Goal: Information Seeking & Learning: Learn about a topic

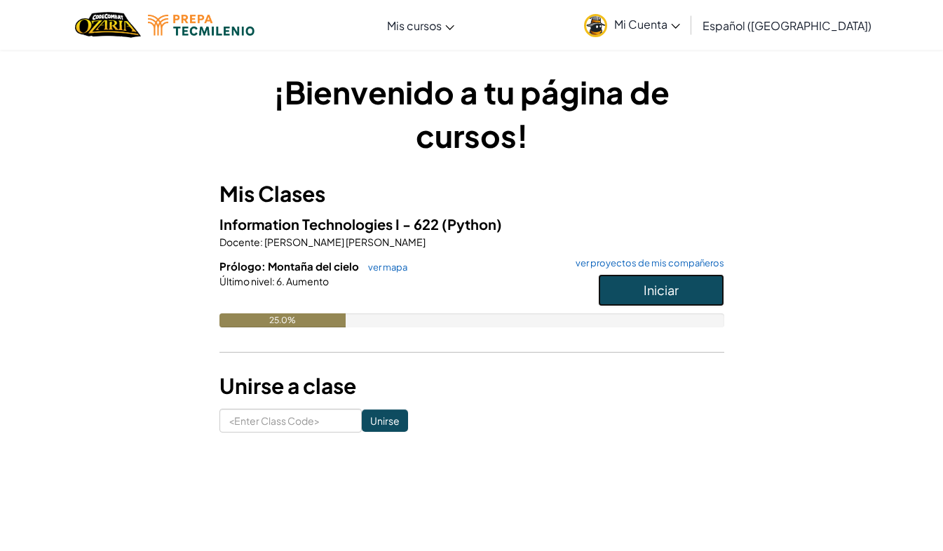
click at [647, 297] on span "Iniciar" at bounding box center [661, 290] width 35 height 16
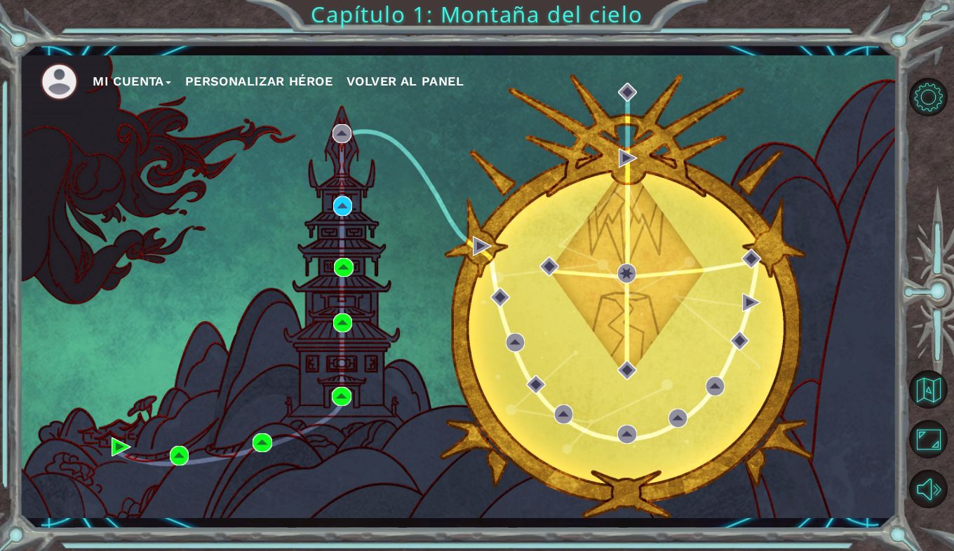
drag, startPoint x: 801, startPoint y: 0, endPoint x: 599, endPoint y: 144, distance: 248.4
click at [599, 144] on div "Mi Cuenta Personalizar héroe Volver al panel" at bounding box center [458, 286] width 878 height 463
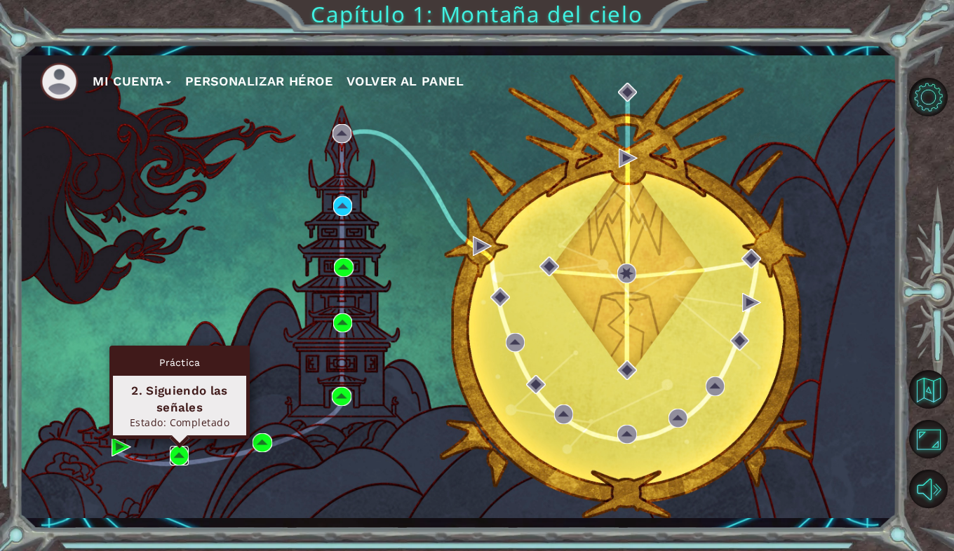
click at [175, 464] on img at bounding box center [180, 456] width 20 height 20
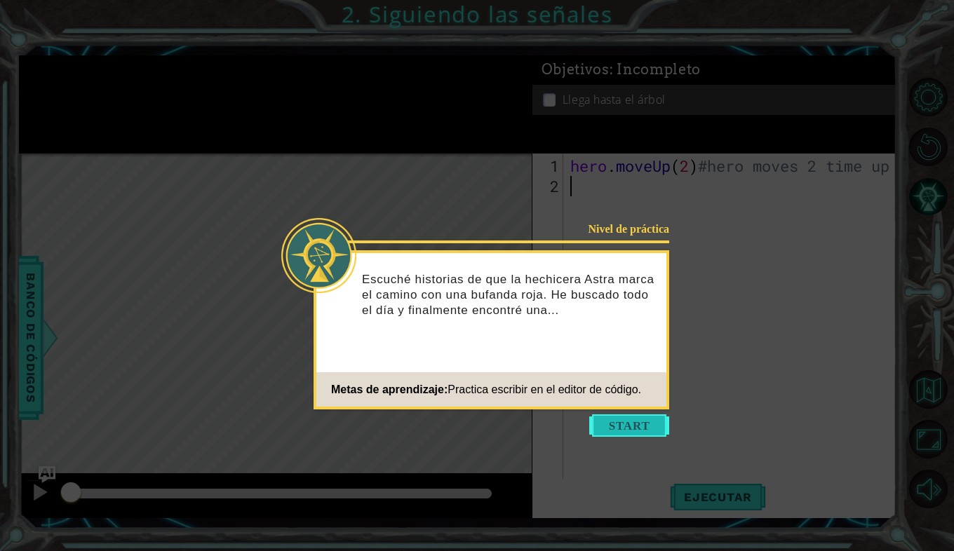
click at [639, 424] on button "Start" at bounding box center [629, 426] width 80 height 22
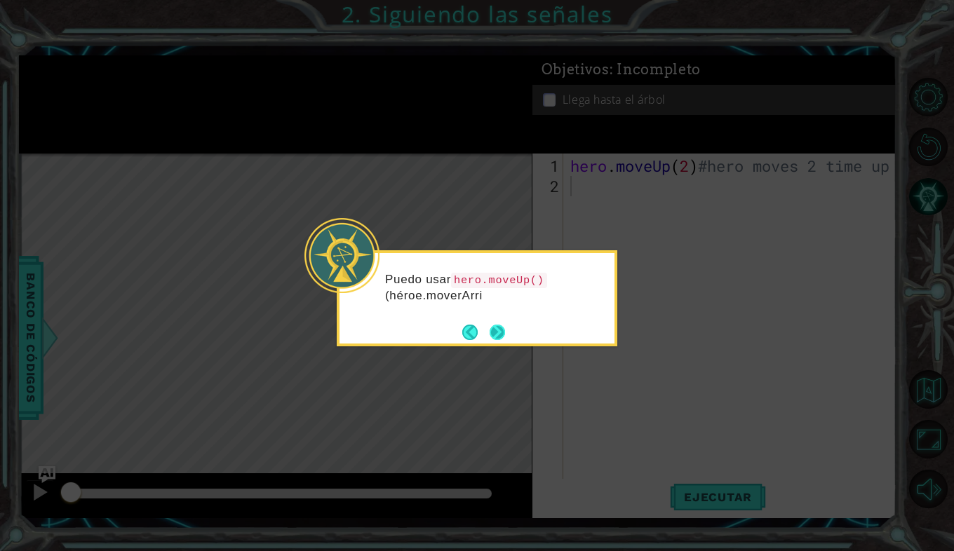
click at [492, 332] on button "Next" at bounding box center [497, 332] width 23 height 23
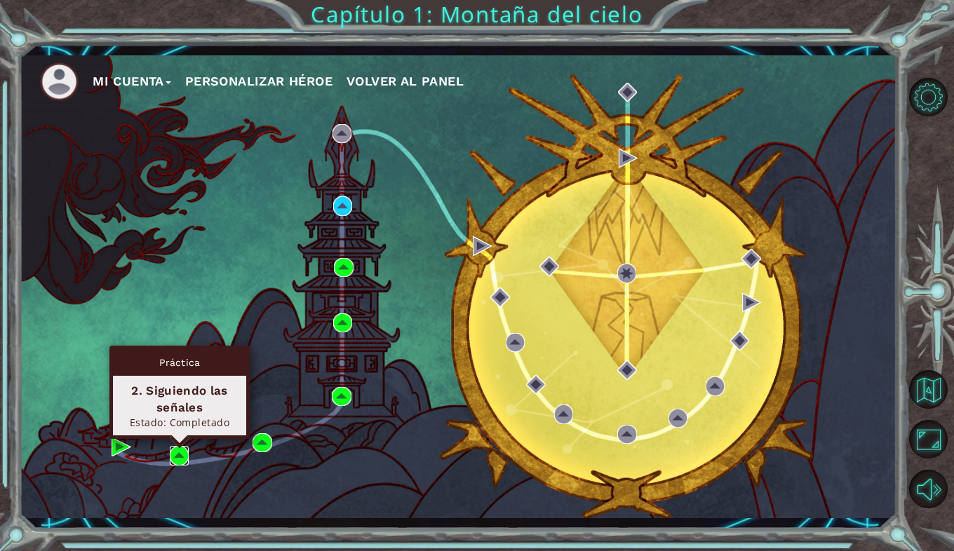
click at [173, 454] on img at bounding box center [180, 456] width 20 height 20
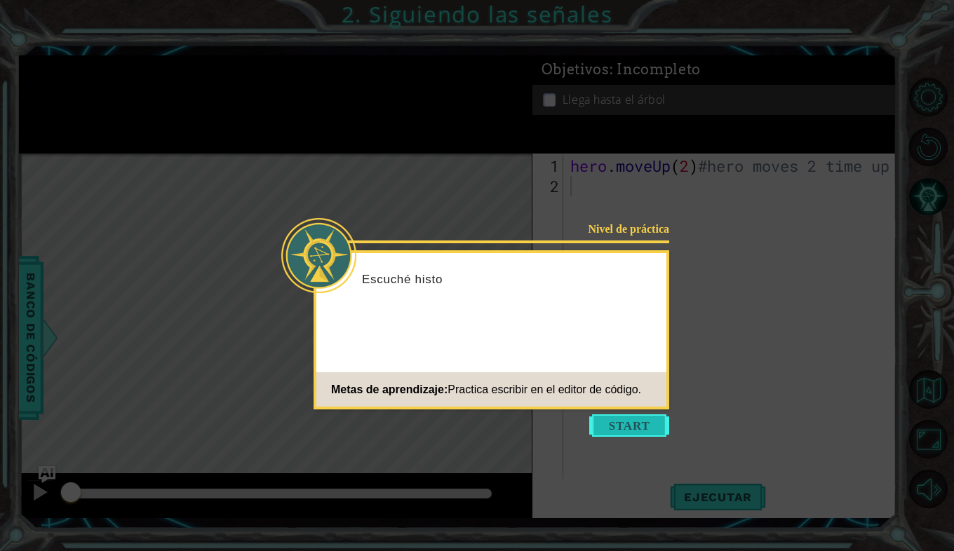
drag, startPoint x: 629, startPoint y: 408, endPoint x: 626, endPoint y: 416, distance: 8.9
click at [627, 413] on body "1 ההההההההההההההההההההההההההההההההההההההההההההההההההההההההההההההההההההההההההההה…" at bounding box center [477, 275] width 954 height 551
drag, startPoint x: 626, startPoint y: 416, endPoint x: 628, endPoint y: 426, distance: 9.9
click at [628, 425] on button "Start" at bounding box center [629, 426] width 80 height 22
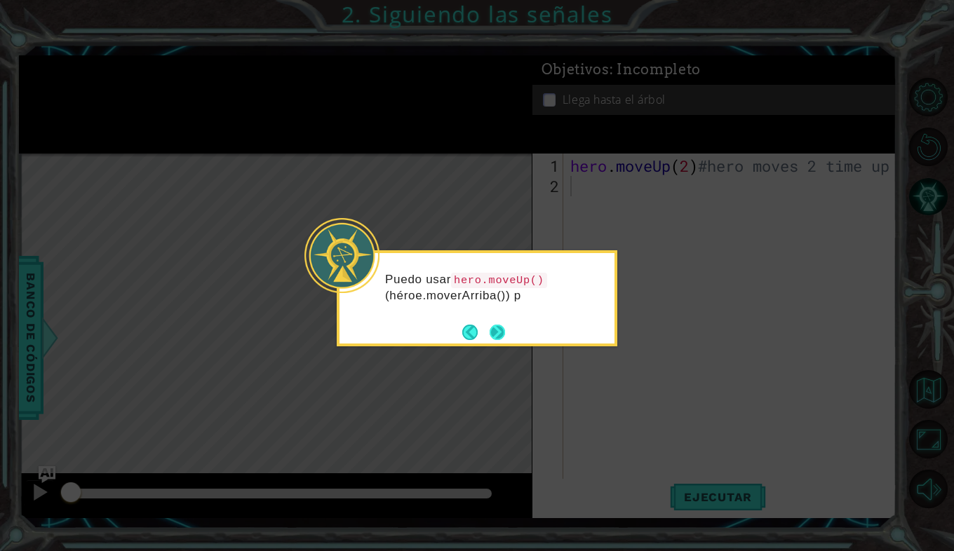
click at [499, 332] on button "Next" at bounding box center [497, 332] width 17 height 17
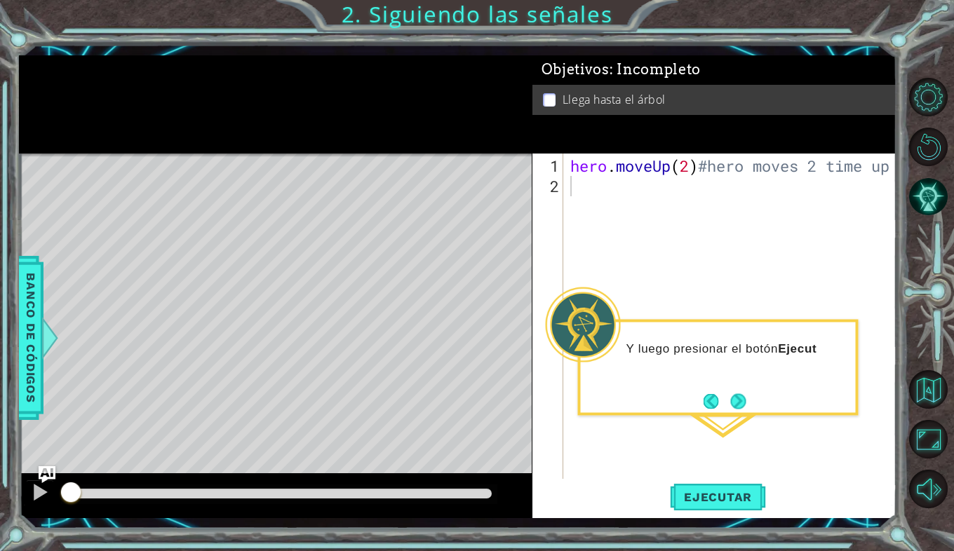
drag, startPoint x: 367, startPoint y: 12, endPoint x: 460, endPoint y: 13, distance: 93.3
click at [460, 13] on div "1 ההההההההההההההההההההההההההההההההההההההההההההההההההההההההההההההההההההההההההההה…" at bounding box center [477, 275] width 954 height 551
type textarea "hero.moveUp(2)#hero moves 2 time up"
click at [592, 167] on div "hero . moveUp ( 2 ) #hero moves 2 time up" at bounding box center [733, 339] width 333 height 366
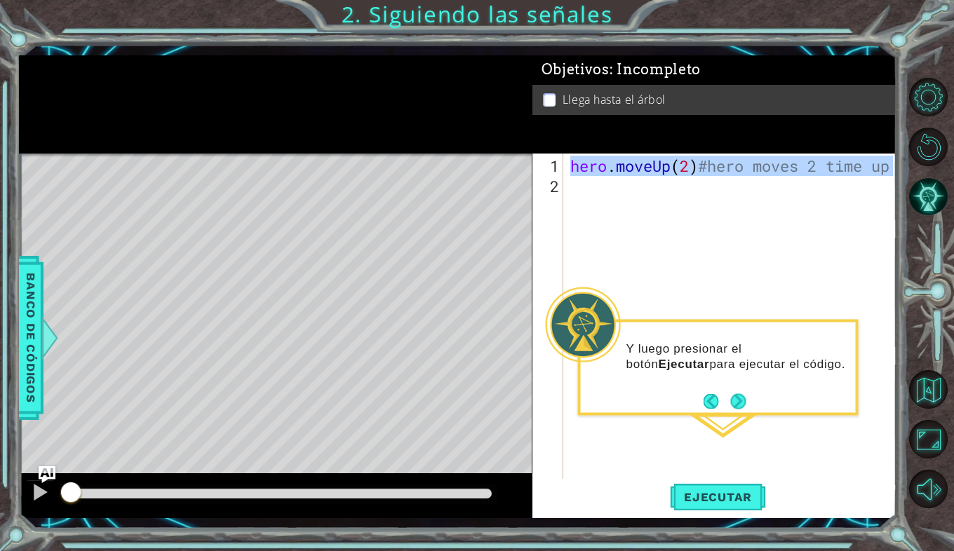
drag, startPoint x: 570, startPoint y: 164, endPoint x: 899, endPoint y: 164, distance: 329.0
click at [899, 164] on div "1 ההההההההההההההההההההההההההההההההההההההההההההההההההההההההההההההההההההההההההההה…" at bounding box center [477, 275] width 954 height 551
click at [929, 390] on button "Volver al mapa" at bounding box center [928, 389] width 39 height 39
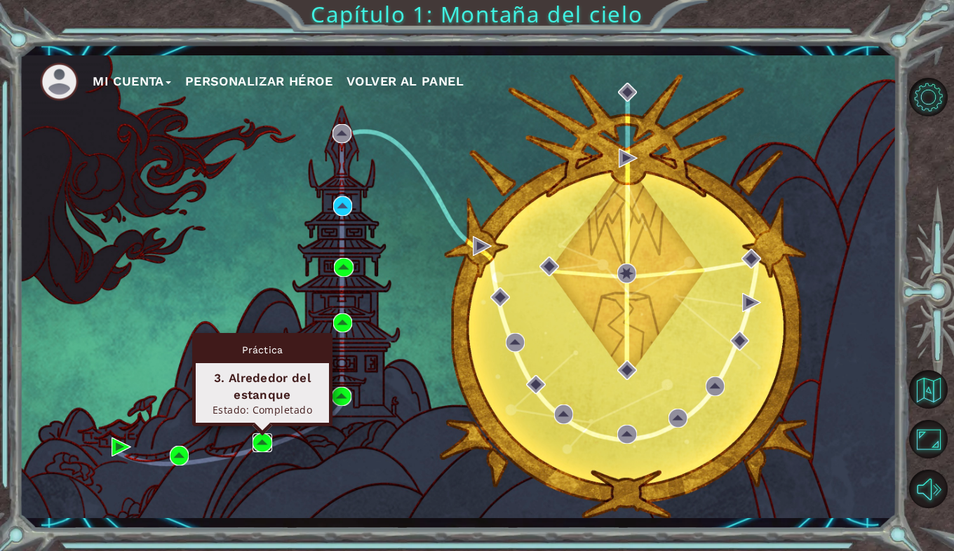
click at [258, 436] on img at bounding box center [263, 443] width 20 height 20
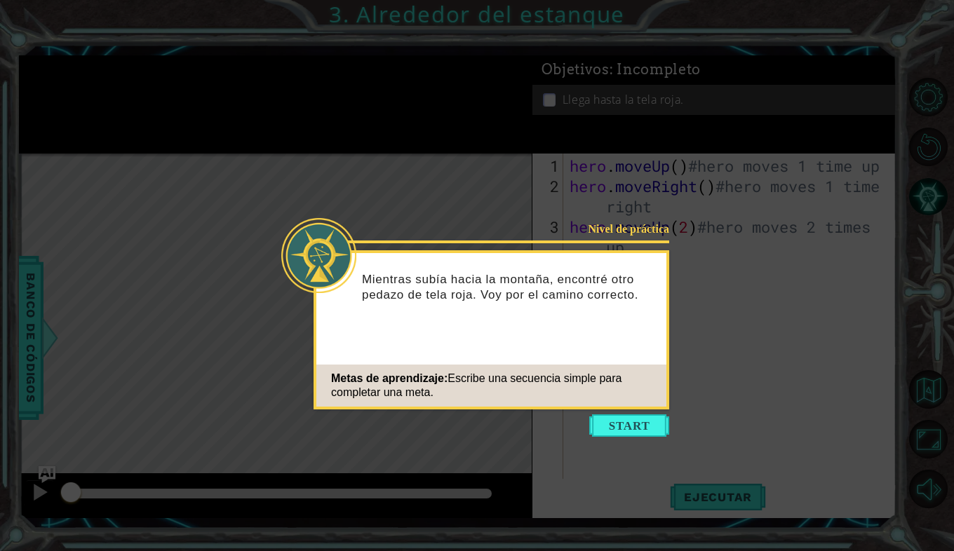
click at [617, 424] on button "Start" at bounding box center [629, 426] width 80 height 22
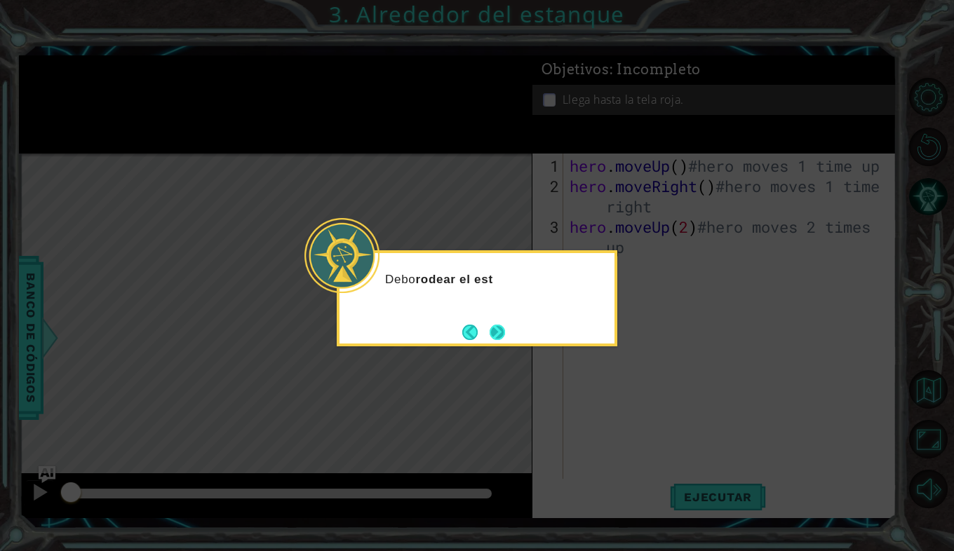
click at [497, 336] on button "Next" at bounding box center [497, 332] width 15 height 15
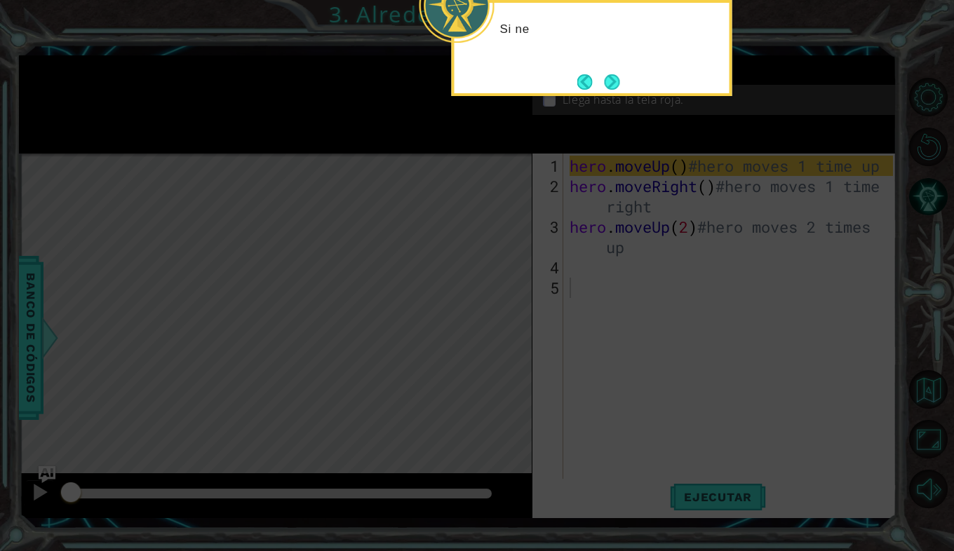
click at [526, 336] on icon at bounding box center [477, 97] width 954 height 907
click at [546, 311] on icon at bounding box center [477, 97] width 954 height 907
click at [611, 89] on button "Next" at bounding box center [612, 82] width 26 height 26
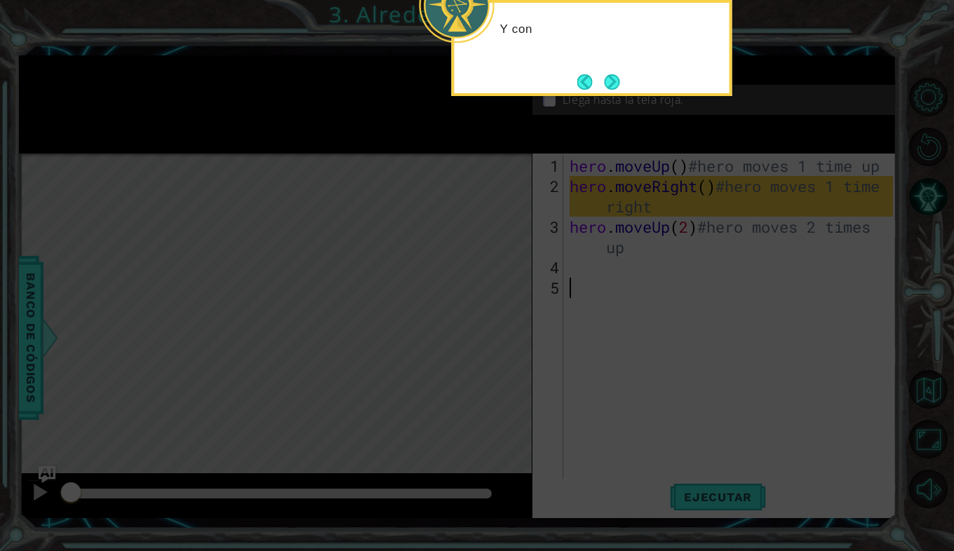
click at [611, 89] on button "Next" at bounding box center [612, 82] width 18 height 18
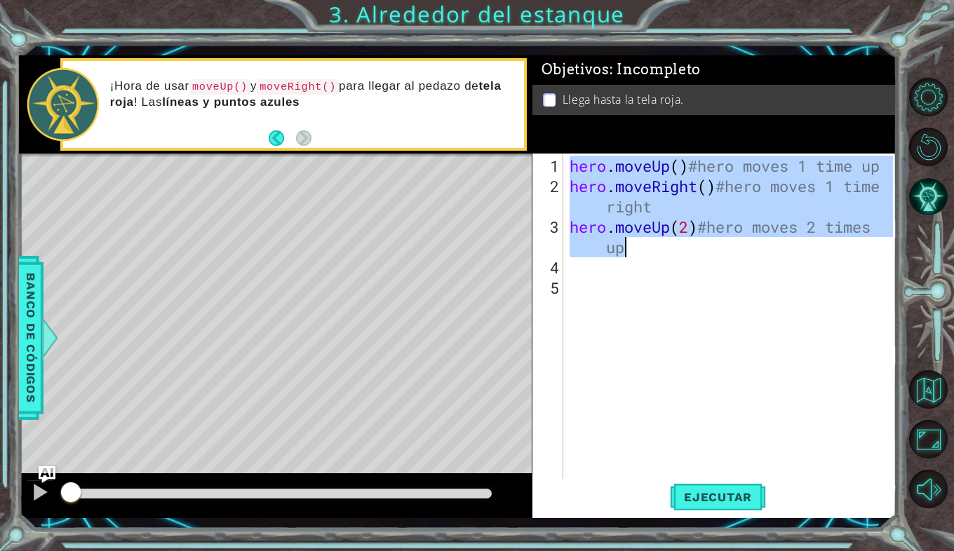
drag, startPoint x: 570, startPoint y: 160, endPoint x: 657, endPoint y: 239, distance: 117.7
click at [657, 239] on div "hero . moveUp ( ) #hero moves 1 time up hero . moveRight ( ) #hero moves 1 time…" at bounding box center [734, 339] width 334 height 366
type textarea "hero.moveRight()#hero moves 1 time right hero.moveUp(2)#hero moves 2 times up"
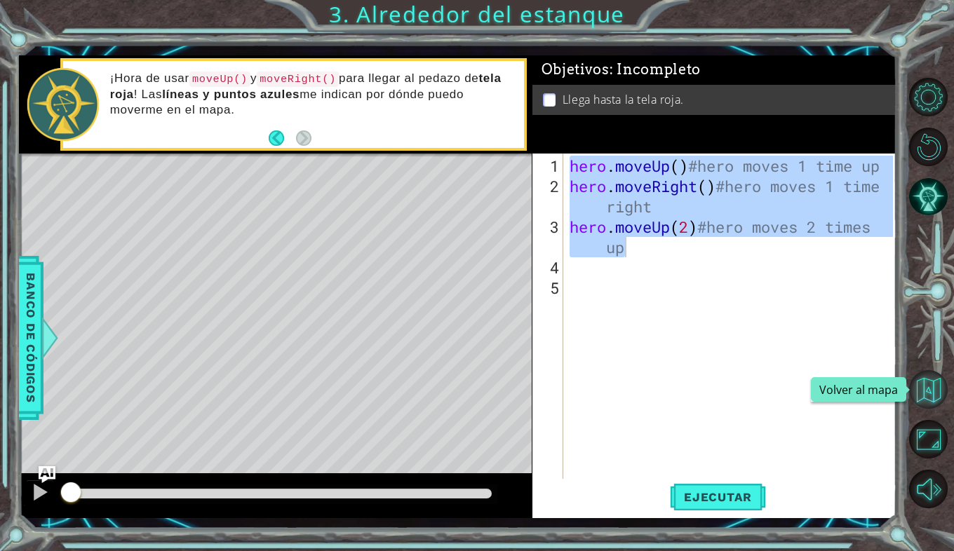
click at [927, 389] on button "Volver al mapa" at bounding box center [928, 389] width 39 height 39
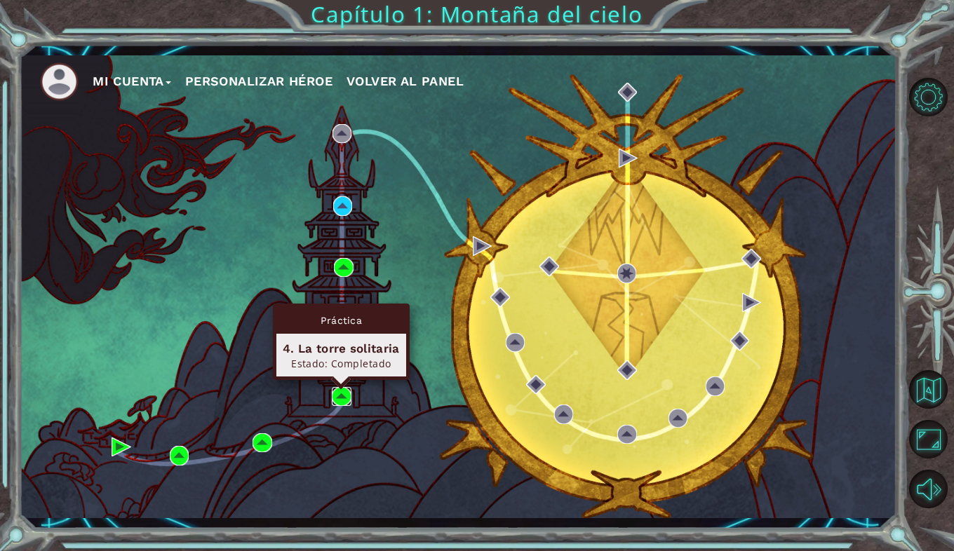
click at [337, 401] on img at bounding box center [342, 397] width 20 height 20
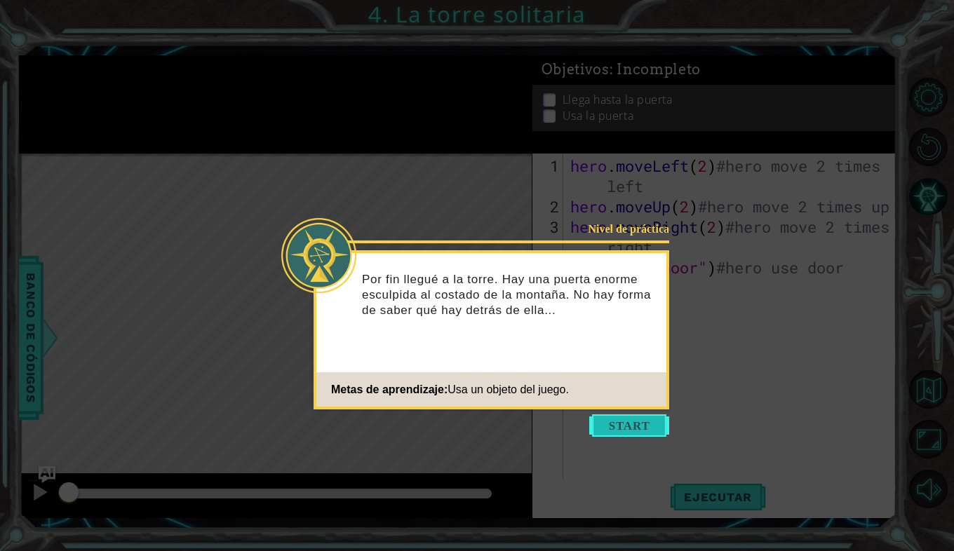
click at [617, 415] on button "Start" at bounding box center [629, 426] width 80 height 22
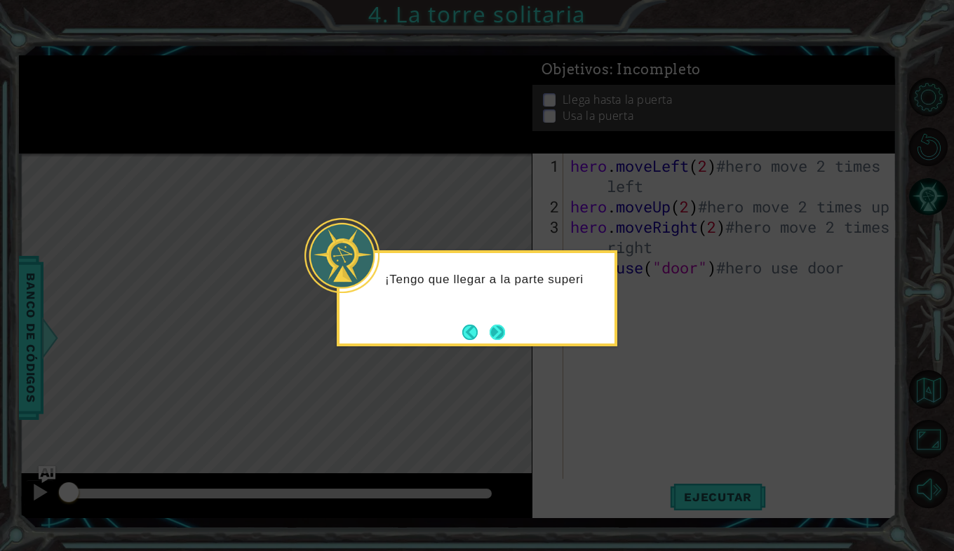
click at [488, 339] on button "Next" at bounding box center [498, 332] width 26 height 26
click at [497, 332] on button "Next" at bounding box center [498, 332] width 22 height 22
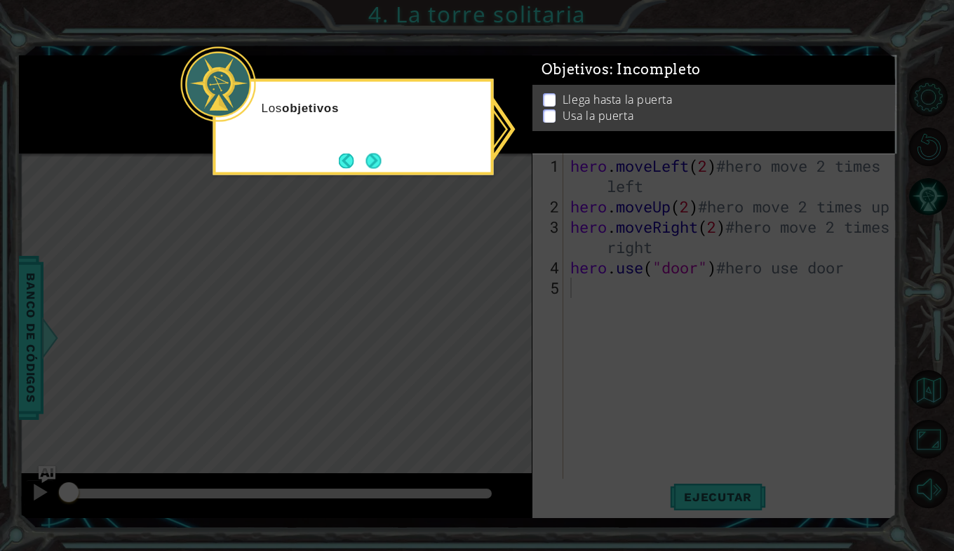
click at [525, 294] on icon at bounding box center [477, 275] width 954 height 551
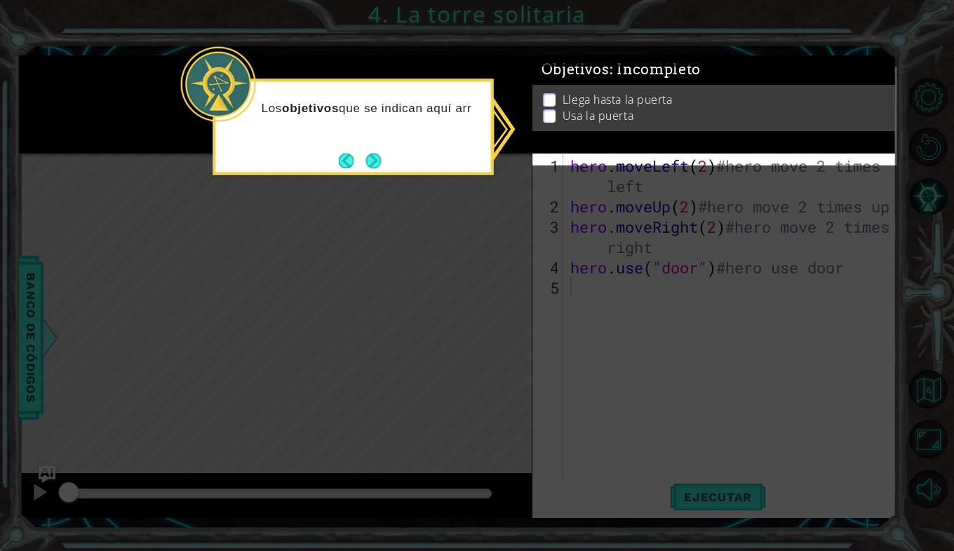
click at [569, 192] on icon at bounding box center [477, 275] width 954 height 551
drag, startPoint x: 389, startPoint y: 159, endPoint x: 380, endPoint y: 160, distance: 8.5
click at [382, 160] on div "Los objetivos que se indican aquí arriba me ayudarán a saber qué hacer." at bounding box center [353, 130] width 275 height 86
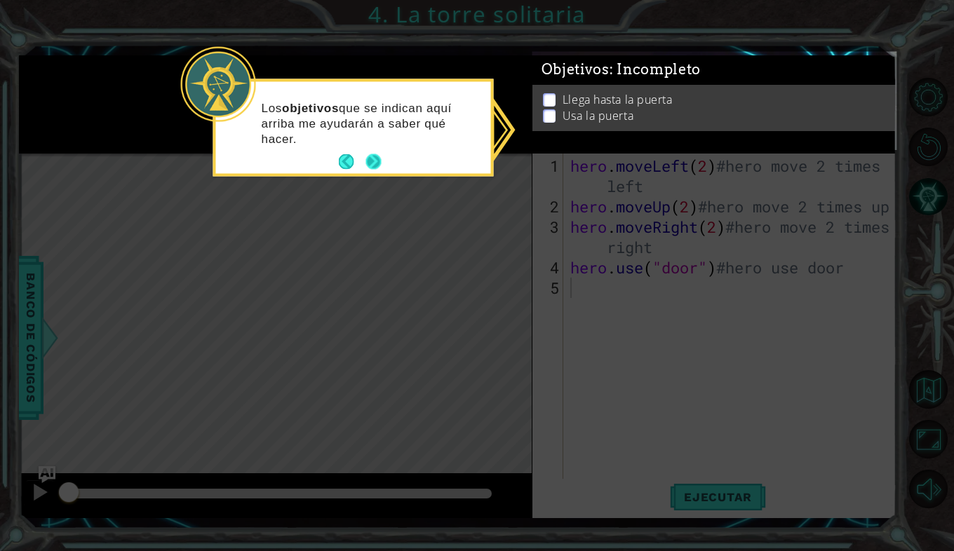
drag, startPoint x: 380, startPoint y: 160, endPoint x: 372, endPoint y: 159, distance: 7.7
click at [372, 159] on button "Next" at bounding box center [373, 162] width 16 height 16
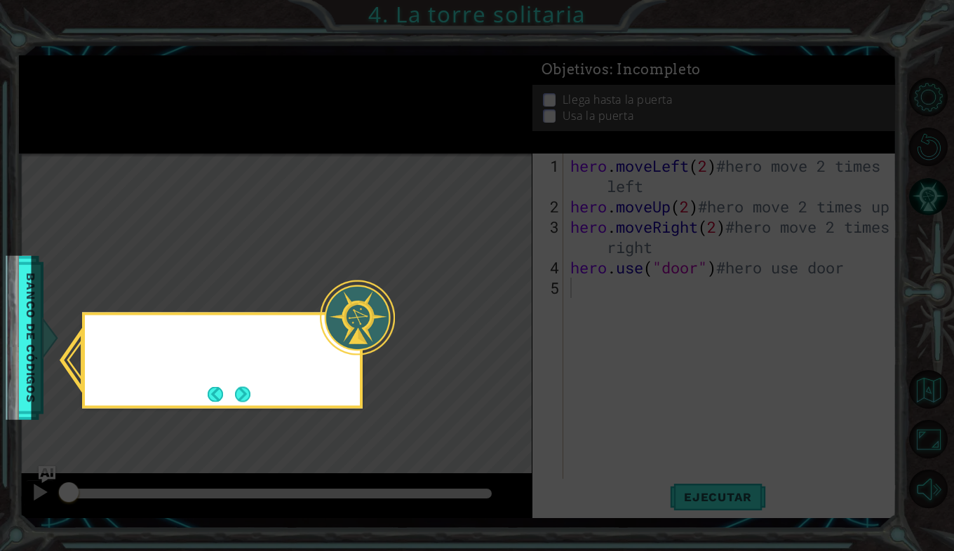
click at [372, 159] on icon at bounding box center [477, 275] width 954 height 551
click at [248, 389] on button "Next" at bounding box center [243, 394] width 20 height 20
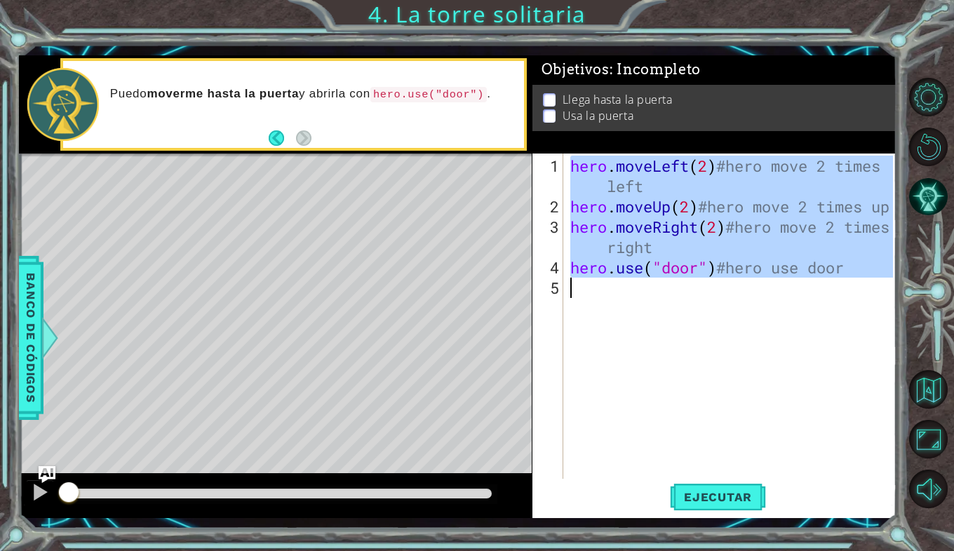
drag, startPoint x: 567, startPoint y: 163, endPoint x: 707, endPoint y: 283, distance: 183.6
click at [707, 283] on div "hero . moveLeft ( 2 ) #hero move 2 times left hero . moveUp ( 2 ) #hero move 2 …" at bounding box center [733, 349] width 333 height 386
type textarea "hero.use("door")#hero use door"
click at [939, 385] on button "Volver al mapa" at bounding box center [928, 389] width 39 height 39
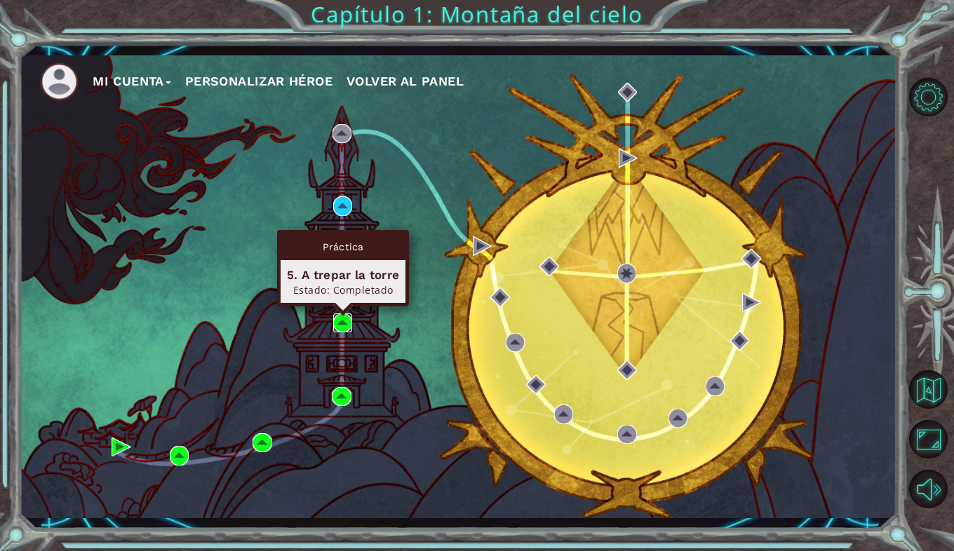
click at [335, 325] on img at bounding box center [343, 324] width 20 height 20
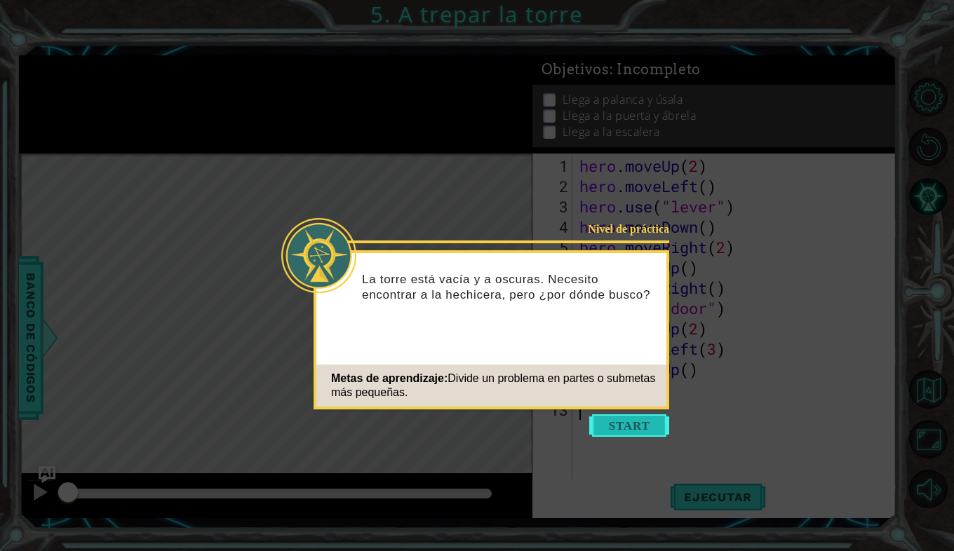
click at [603, 428] on button "Start" at bounding box center [629, 426] width 80 height 22
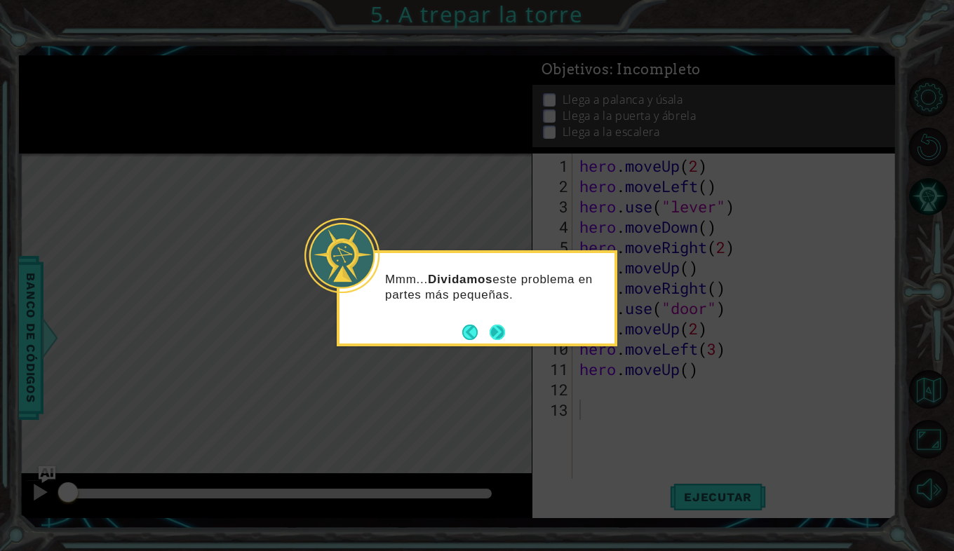
click at [504, 325] on button "Next" at bounding box center [497, 332] width 21 height 21
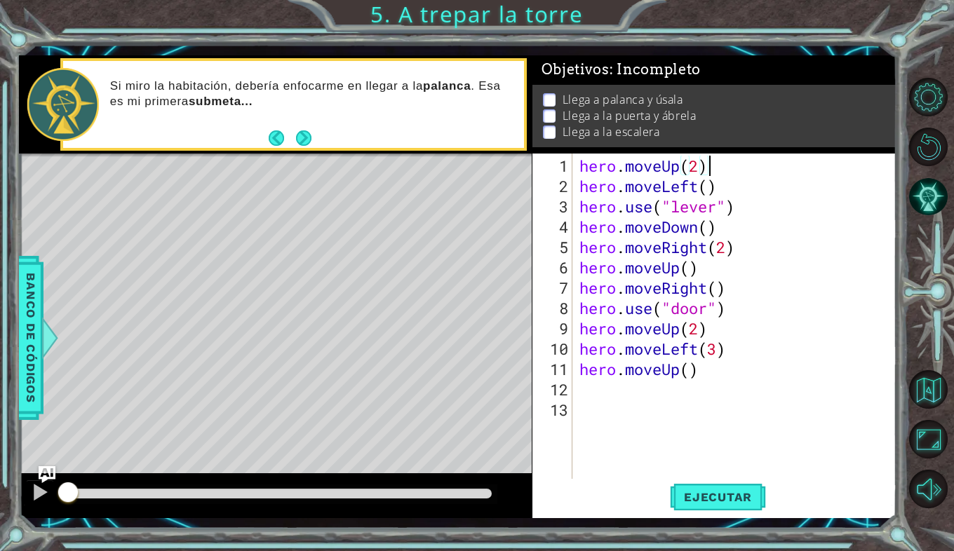
click at [760, 164] on div "hero . moveUp ( 2 ) hero . moveLeft ( ) hero . use ( "lever" ) hero . moveDown …" at bounding box center [739, 339] width 324 height 366
click at [772, 165] on div "hero . moveUp ( 2 ) #hero hero . moveLeft ( ) hero . use ( "lever" ) hero . mov…" at bounding box center [739, 339] width 324 height 366
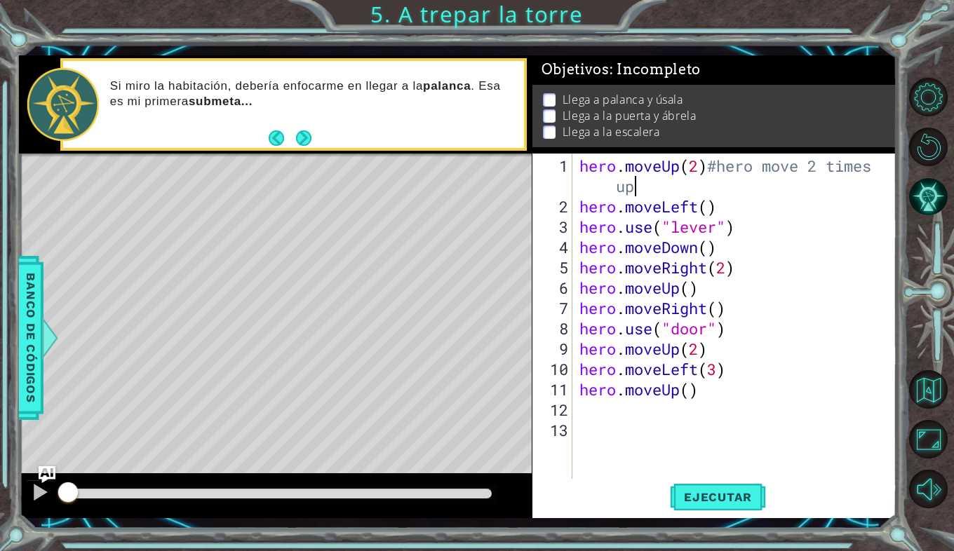
click at [741, 206] on div "hero . moveUp ( 2 ) #hero move 2 times up hero . moveLeft ( ) hero . use ( "lev…" at bounding box center [739, 349] width 324 height 386
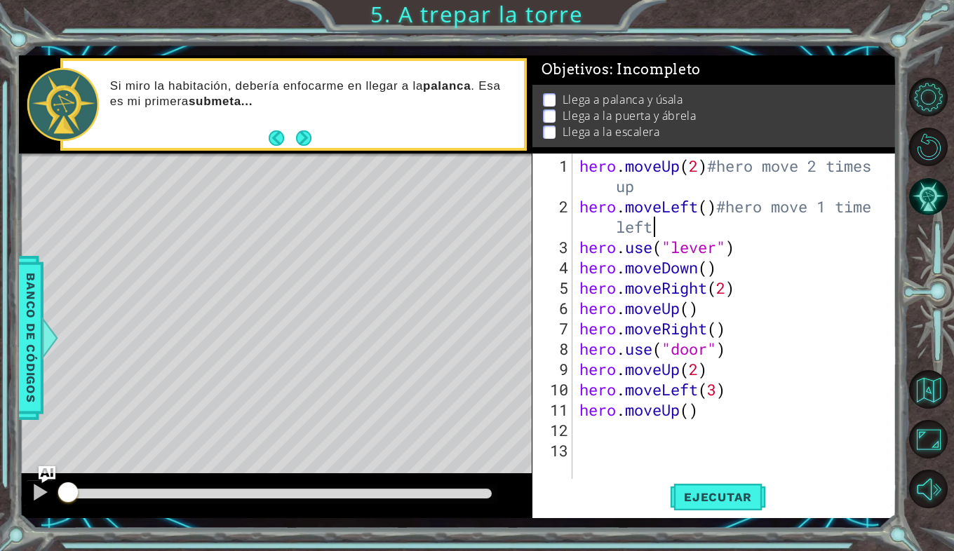
scroll to position [0, 15]
click at [765, 255] on div "hero . moveUp ( 2 ) #hero move 2 times up hero . moveLeft ( ) #hero move 1 time…" at bounding box center [739, 349] width 324 height 386
click at [774, 267] on div "hero . moveUp ( 2 ) #hero move 2 times up hero . moveLeft ( ) #hero move 1 time…" at bounding box center [739, 349] width 324 height 386
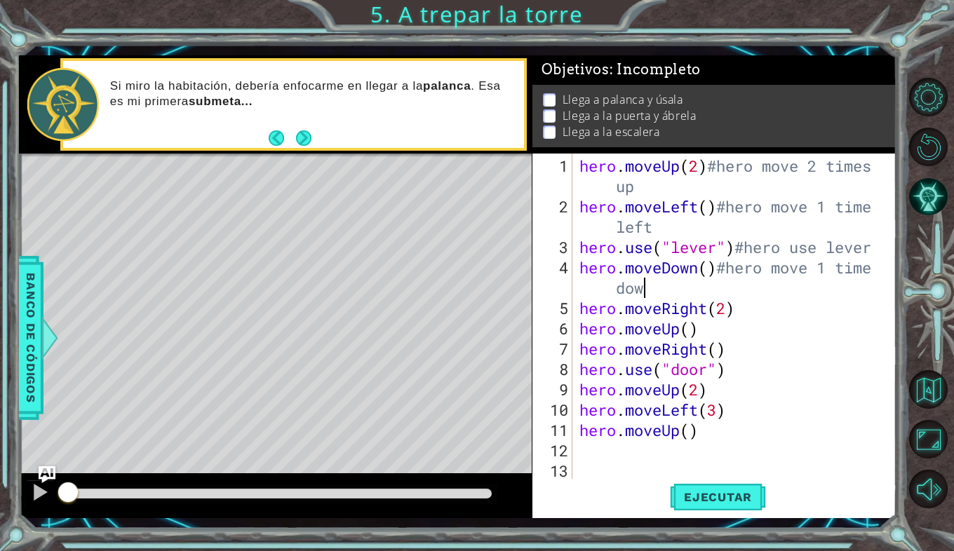
scroll to position [0, 15]
click at [812, 315] on div "hero . moveUp ( 2 ) #hero move 2 times up hero . moveLeft ( ) #hero move 1 time…" at bounding box center [739, 349] width 324 height 386
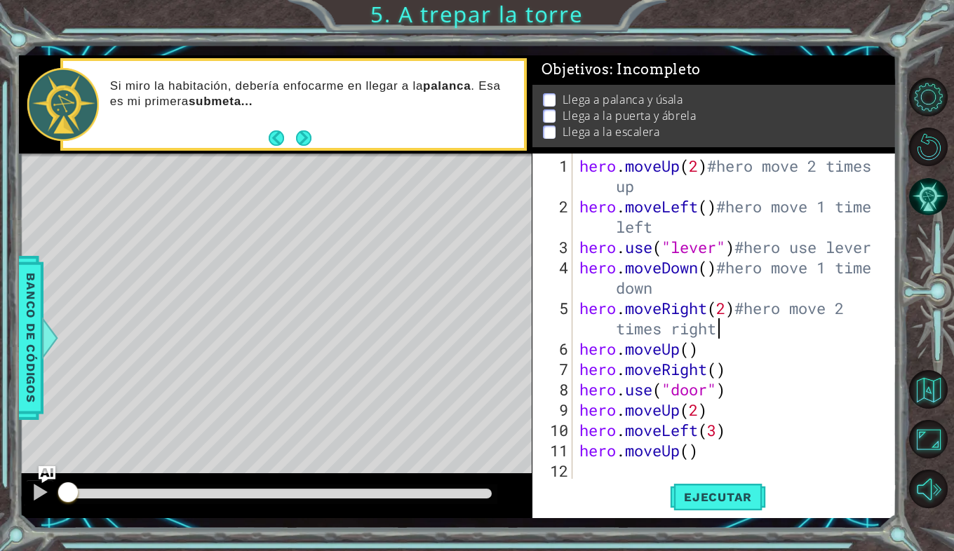
scroll to position [0, 16]
click at [751, 348] on div "hero . moveUp ( 2 ) #hero move 2 times up hero . moveLeft ( ) #hero move 1 time…" at bounding box center [734, 349] width 314 height 386
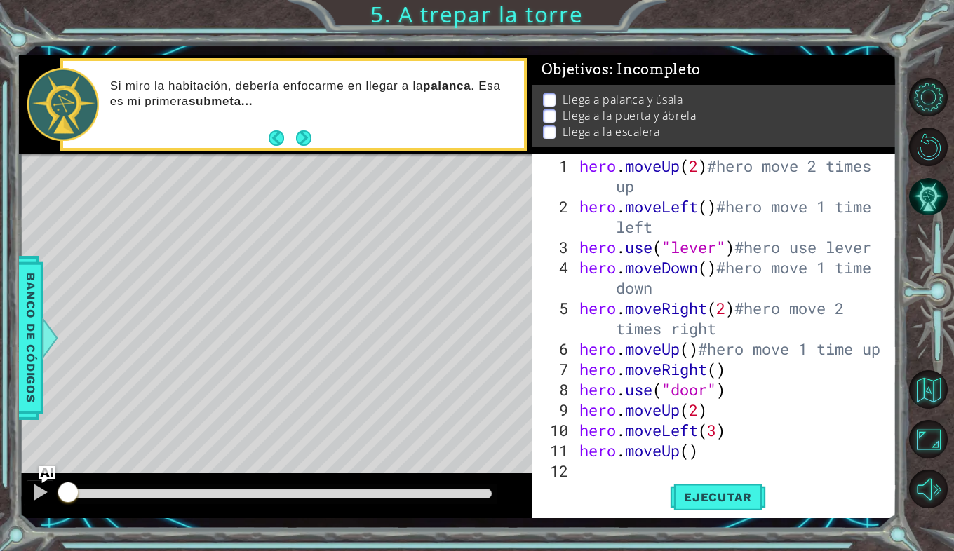
click at [741, 370] on div "hero . moveUp ( 2 ) #hero move 2 times up hero . moveLeft ( ) #hero move 1 time…" at bounding box center [734, 349] width 314 height 386
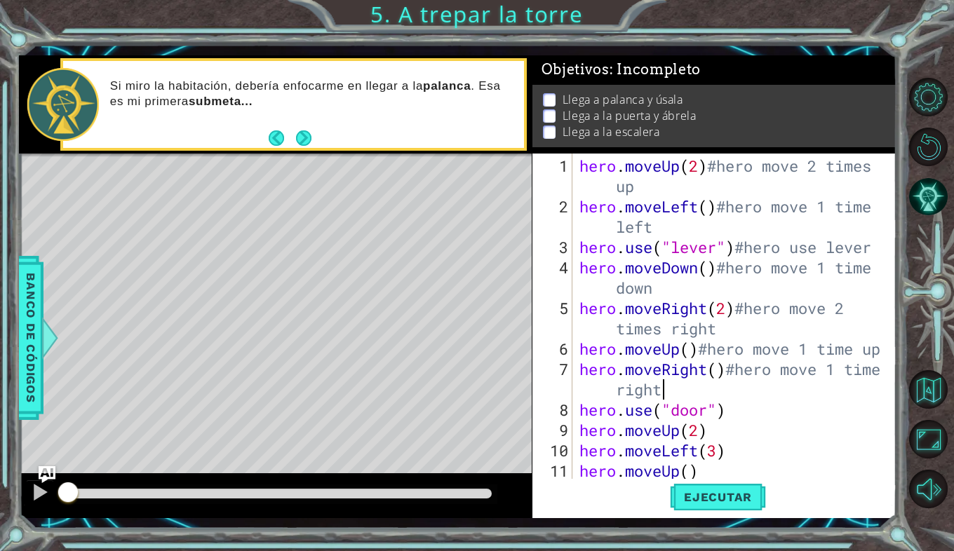
scroll to position [0, 15]
click at [772, 405] on div "hero . moveUp ( 2 ) #hero move 2 times up hero . moveLeft ( ) #hero move 1 time…" at bounding box center [734, 349] width 314 height 386
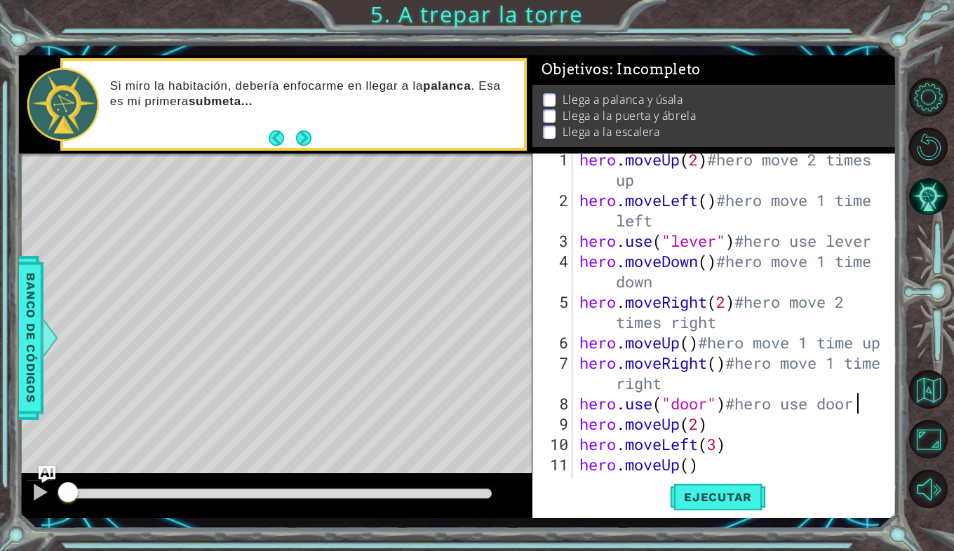
scroll to position [6, 0]
click at [766, 422] on div "hero . moveUp ( 2 ) #hero move 2 times up hero . moveLeft ( ) #hero move 1 time…" at bounding box center [734, 342] width 314 height 386
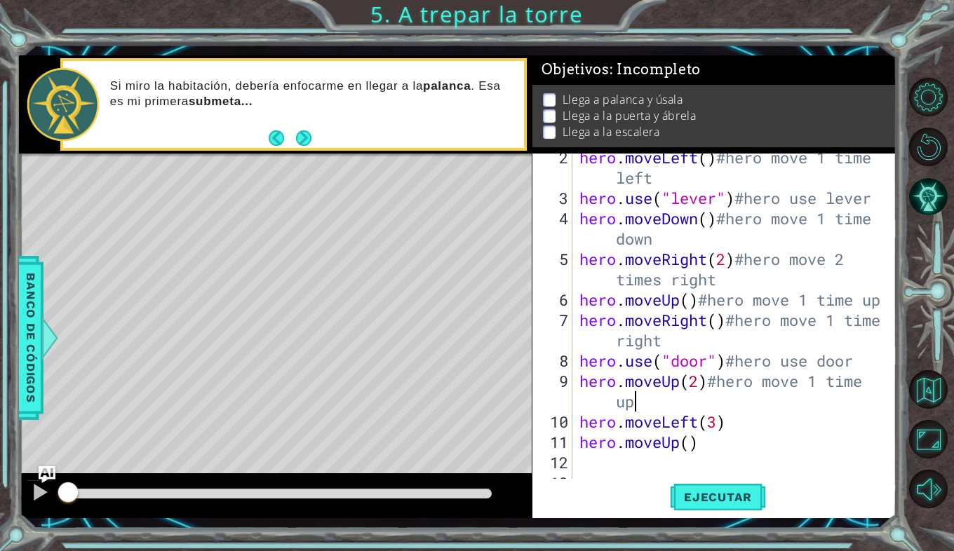
scroll to position [61, 0]
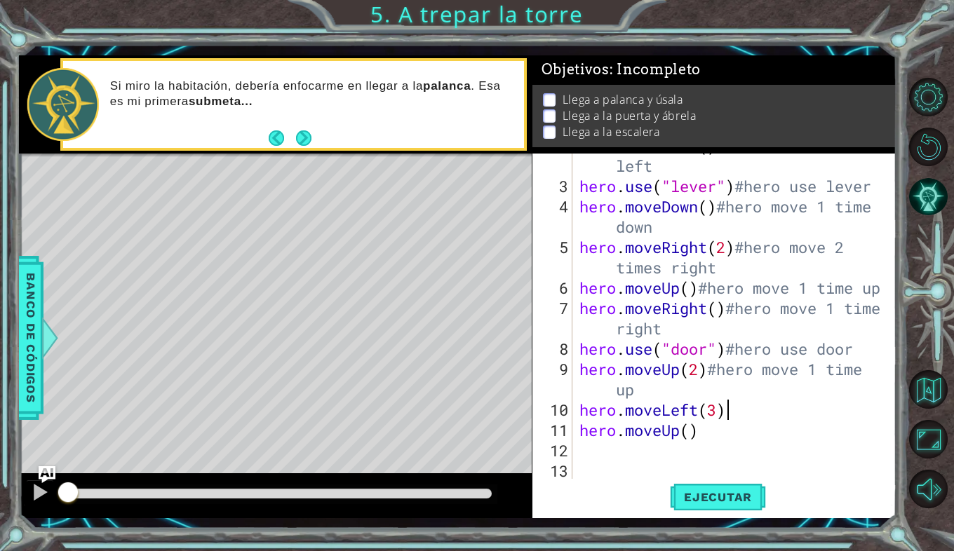
click at [739, 411] on div "hero . moveLeft ( ) #hero move 1 time left hero . use ( "lever" ) #hero use lev…" at bounding box center [734, 328] width 314 height 386
click at [740, 455] on div "hero . moveLeft ( ) #hero move 1 time left hero . use ( "lever" ) #hero use lev…" at bounding box center [734, 328] width 314 height 386
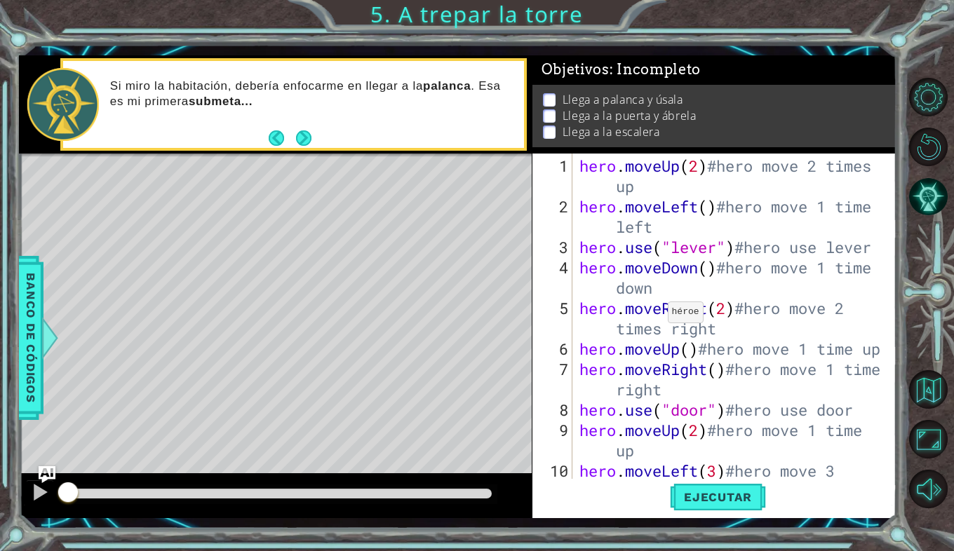
scroll to position [0, 0]
drag, startPoint x: 572, startPoint y: 161, endPoint x: 601, endPoint y: 215, distance: 60.6
click at [601, 215] on div "hero.moveUp()#hero move 1 time up 1 2 3 4 5 6 7 8 9 10 hero . moveUp ( 2 ) #her…" at bounding box center [712, 316] width 361 height 325
click at [577, 165] on div "hero . moveUp ( 2 ) #hero move 2 times up hero . moveLeft ( ) #hero move 1 time…" at bounding box center [734, 359] width 314 height 407
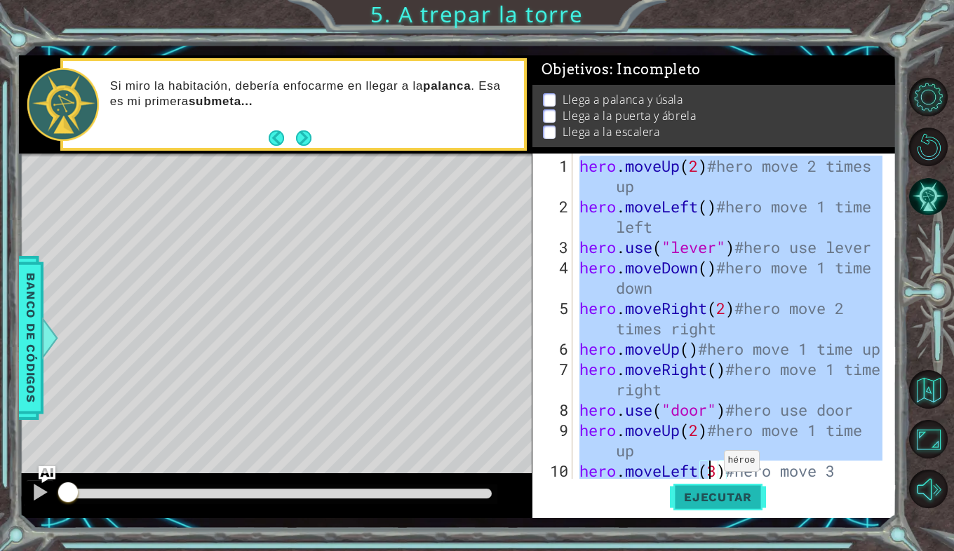
scroll to position [81, 0]
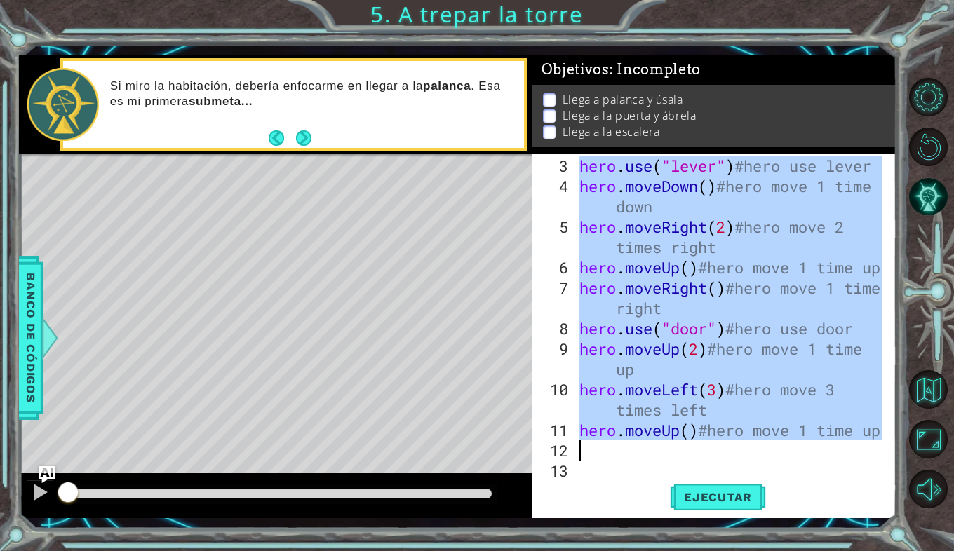
drag, startPoint x: 577, startPoint y: 165, endPoint x: 905, endPoint y: 441, distance: 428.7
click at [905, 441] on div "1 ההההההההההההההההההההההההההההההההההההההההההההההההההההההההההההההההההההההההההההה…" at bounding box center [477, 275] width 954 height 551
type textarea "hero.moveUp()#hero move 1 time up"
click at [943, 382] on button "Volver al mapa" at bounding box center [928, 389] width 39 height 39
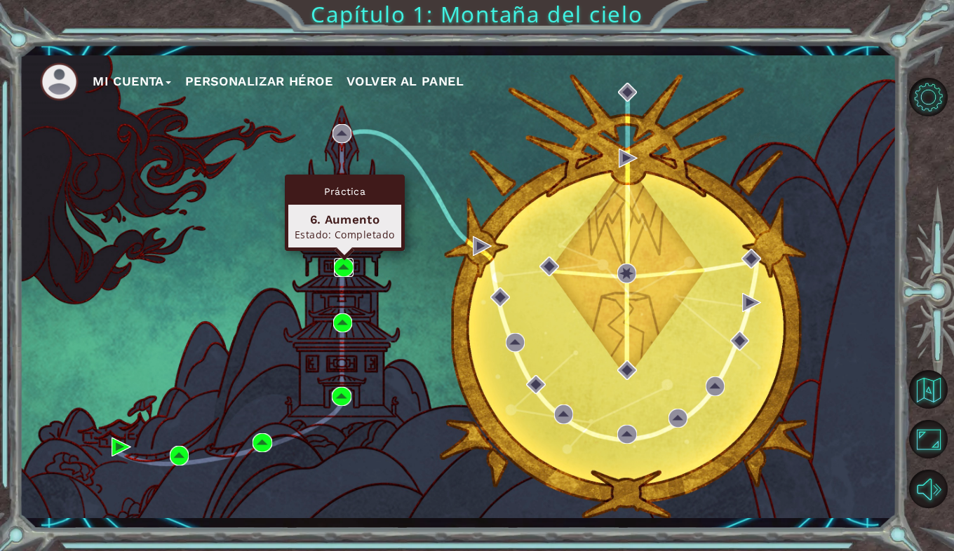
click at [345, 261] on img at bounding box center [344, 268] width 20 height 20
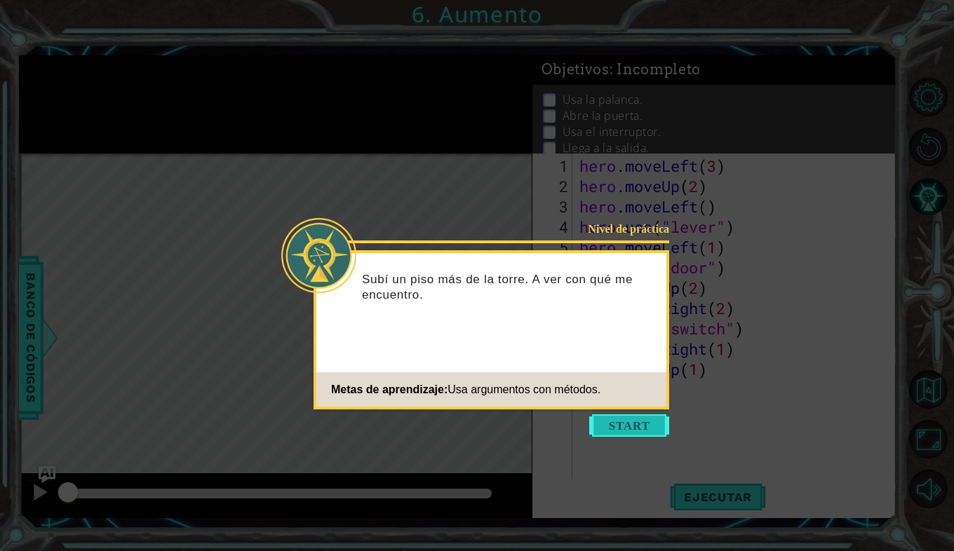
click at [607, 429] on button "Start" at bounding box center [629, 426] width 80 height 22
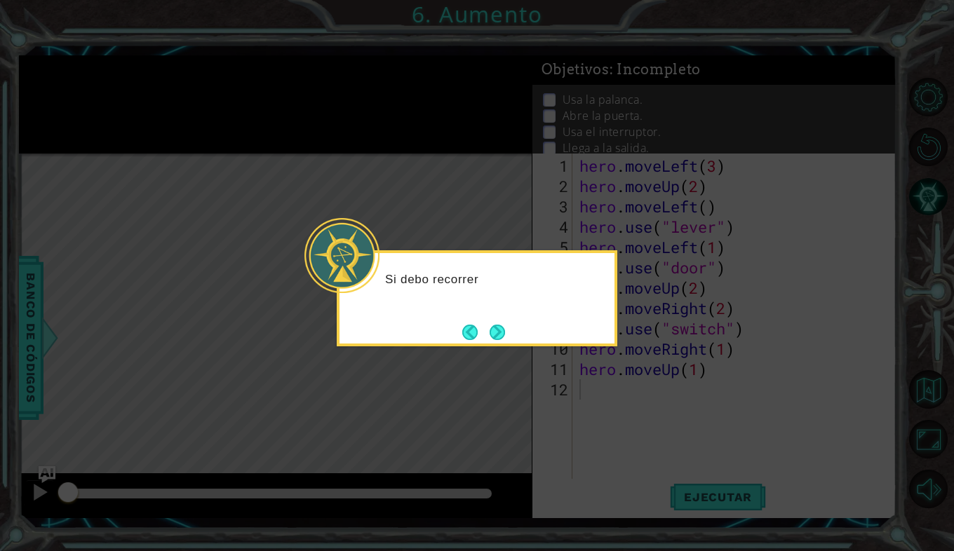
click at [493, 339] on button "Next" at bounding box center [498, 332] width 20 height 20
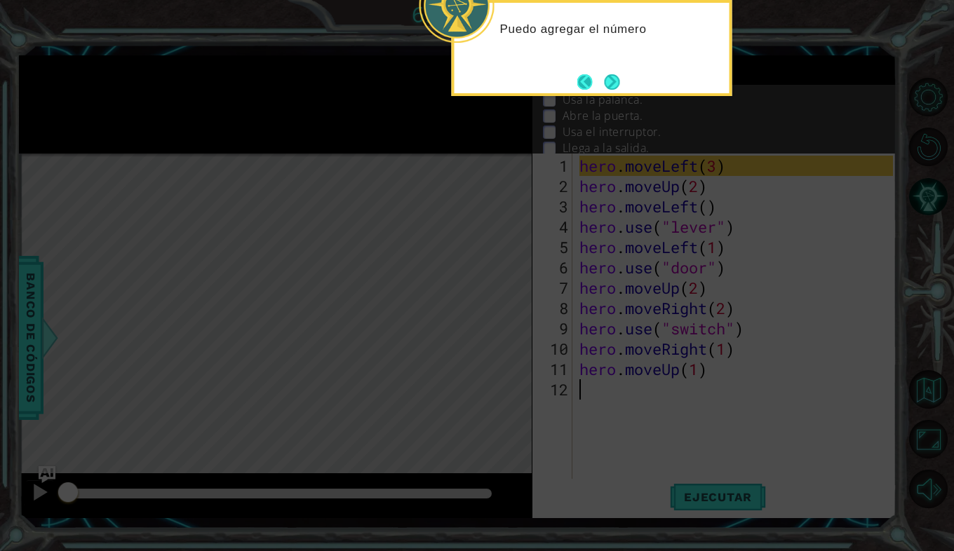
click at [596, 83] on button "Back" at bounding box center [590, 81] width 27 height 15
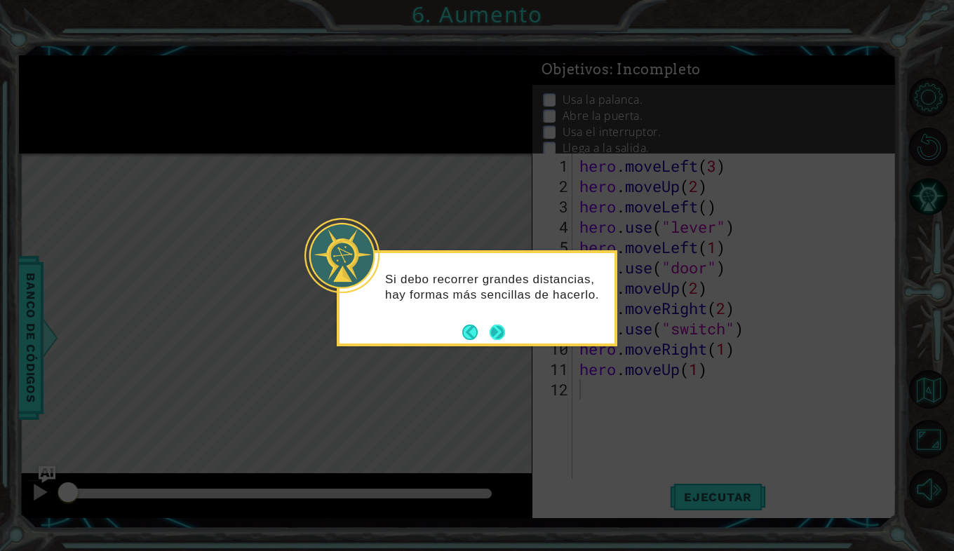
click at [504, 335] on button "Next" at bounding box center [497, 332] width 19 height 19
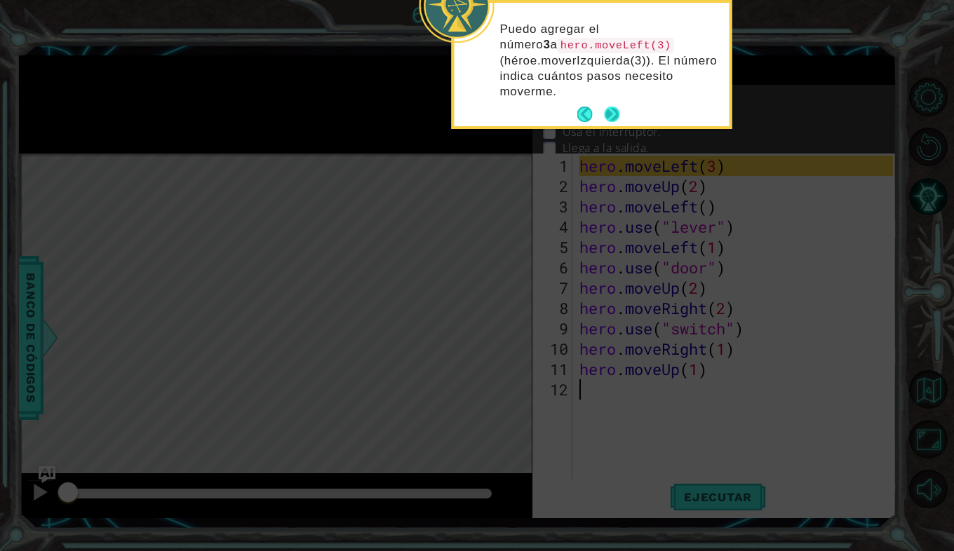
click at [608, 122] on button "Next" at bounding box center [612, 114] width 18 height 18
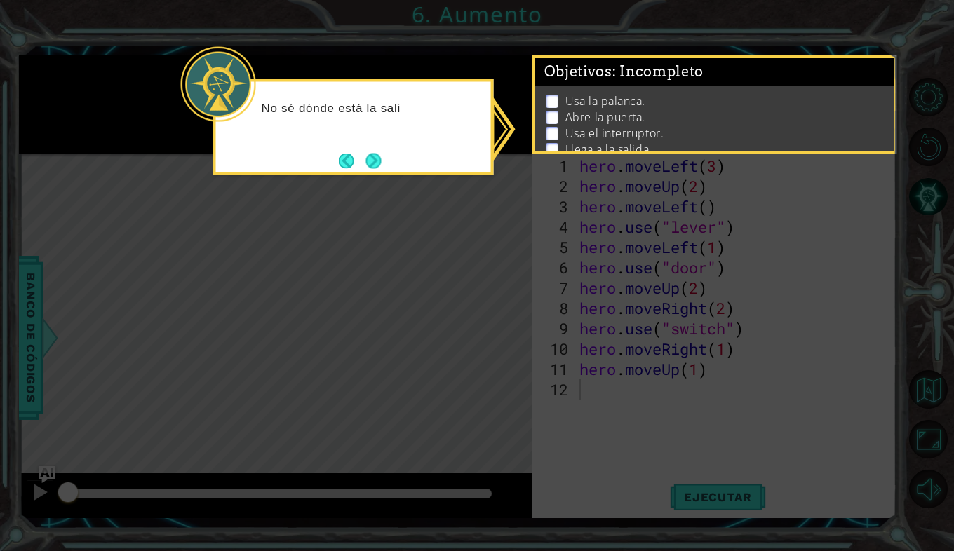
click at [387, 159] on div "No sé dónde está la sali" at bounding box center [353, 127] width 281 height 96
click at [383, 161] on button "Next" at bounding box center [374, 161] width 26 height 26
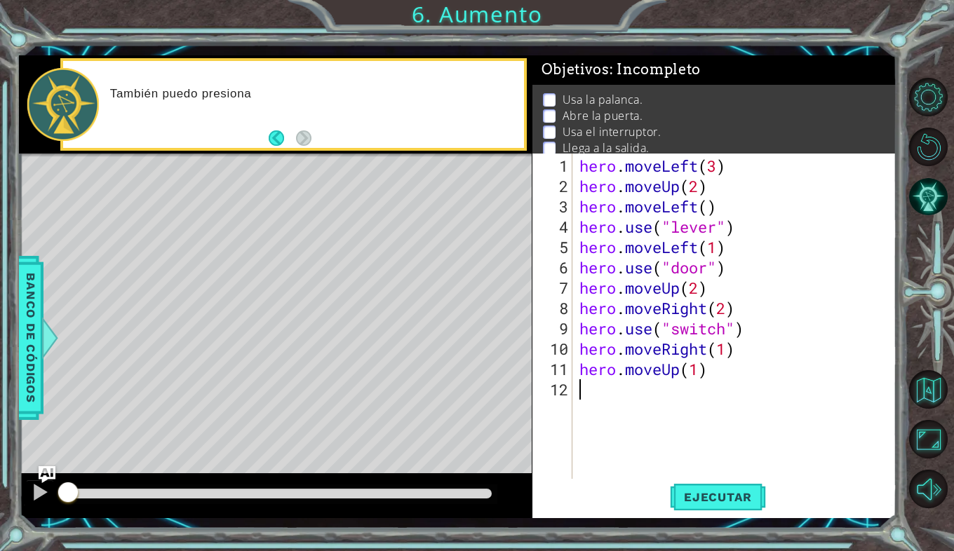
click at [736, 174] on div "hero . moveLeft ( 3 ) hero . moveUp ( 2 ) hero . moveLeft ( ) hero . use ( "lev…" at bounding box center [739, 339] width 324 height 366
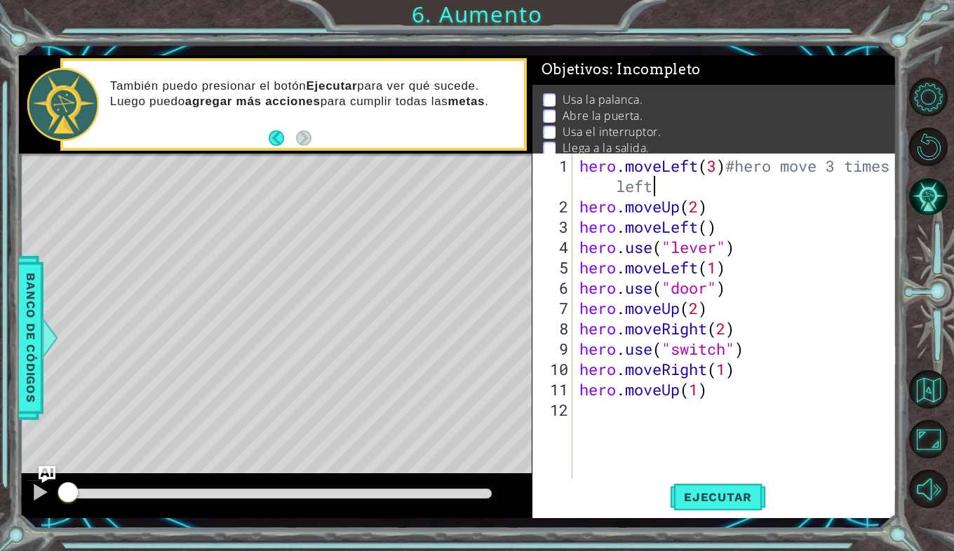
scroll to position [0, 15]
click at [722, 204] on div "hero . moveLeft ( 3 ) #hero move 3 times left hero . moveUp ( 2 ) hero . moveLe…" at bounding box center [739, 349] width 324 height 386
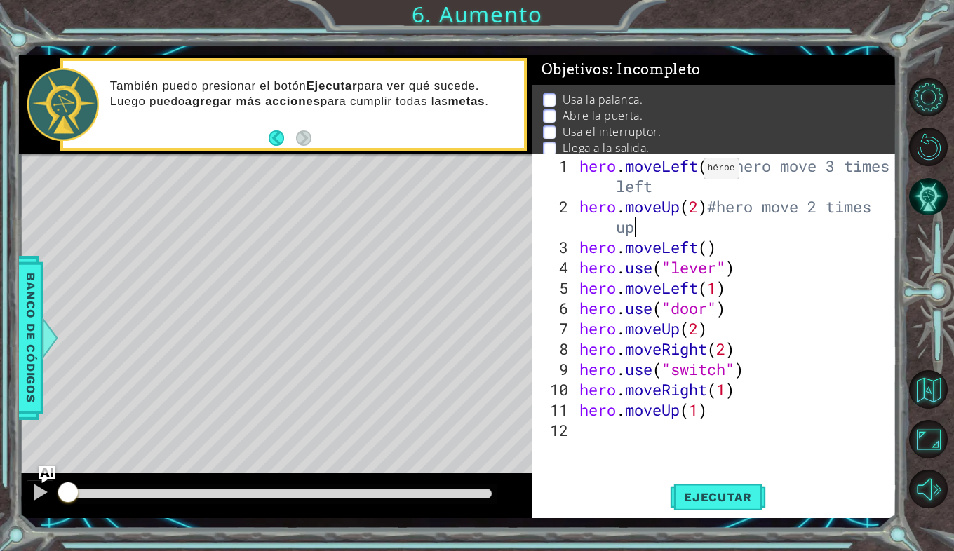
scroll to position [0, 14]
click at [743, 247] on div "hero . moveLeft ( 3 ) #hero move 3 times left hero . moveUp ( 2 ) #hero move 2 …" at bounding box center [739, 349] width 324 height 386
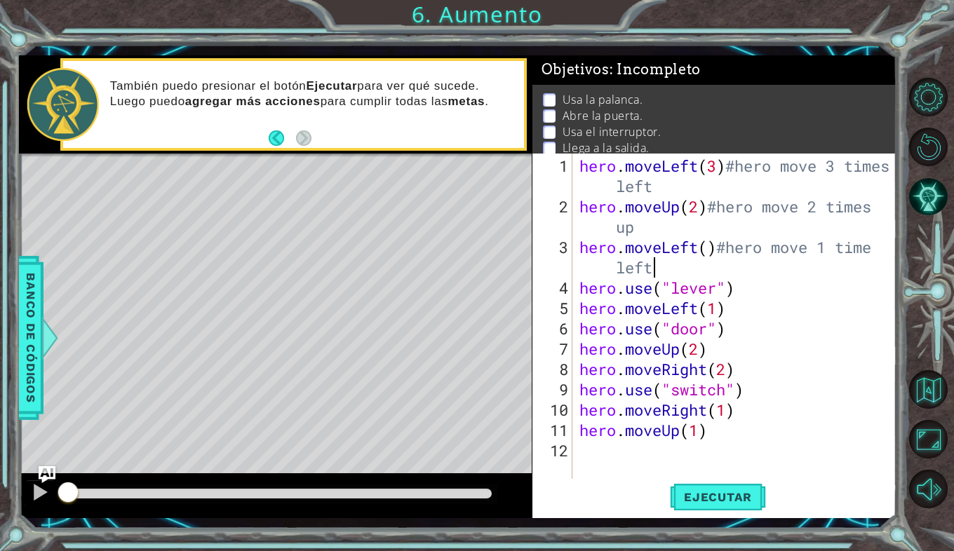
scroll to position [0, 15]
click at [765, 281] on div "hero . moveLeft ( 3 ) #hero move 3 times left hero . moveUp ( 2 ) #hero move 2 …" at bounding box center [739, 349] width 324 height 386
click at [762, 309] on div "hero . moveLeft ( 3 ) #hero move 3 times left hero . moveUp ( 2 ) #hero move 2 …" at bounding box center [739, 349] width 324 height 386
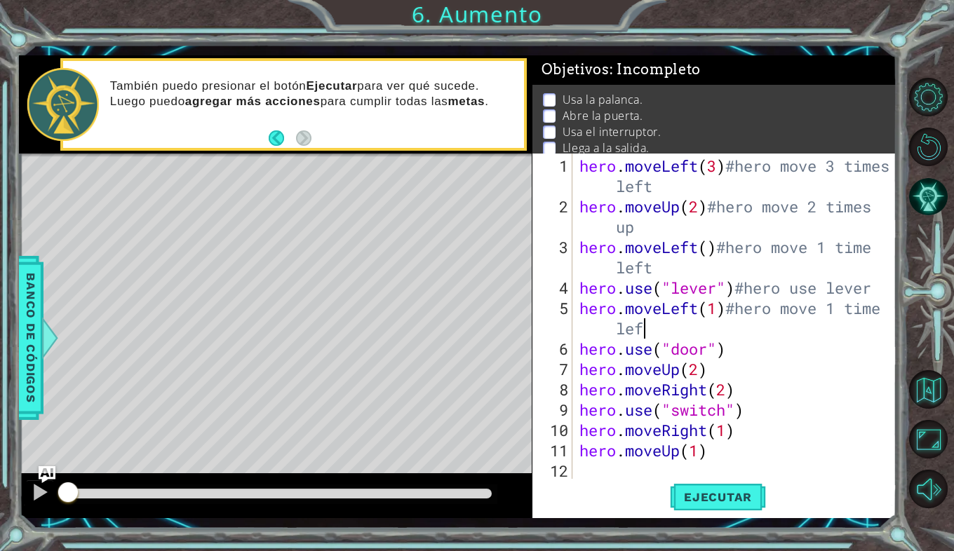
scroll to position [0, 15]
click at [766, 347] on div "hero . moveLeft ( 3 ) #hero move 3 times left hero . moveUp ( 2 ) #hero move 2 …" at bounding box center [739, 349] width 324 height 386
click at [760, 389] on div "hero . moveLeft ( 3 ) #hero move 3 times left hero . moveUp ( 2 ) #hero move 2 …" at bounding box center [739, 349] width 324 height 386
click at [769, 368] on div "hero . moveLeft ( 3 ) #hero move 3 times left hero . moveUp ( 2 ) #hero move 2 …" at bounding box center [739, 349] width 324 height 386
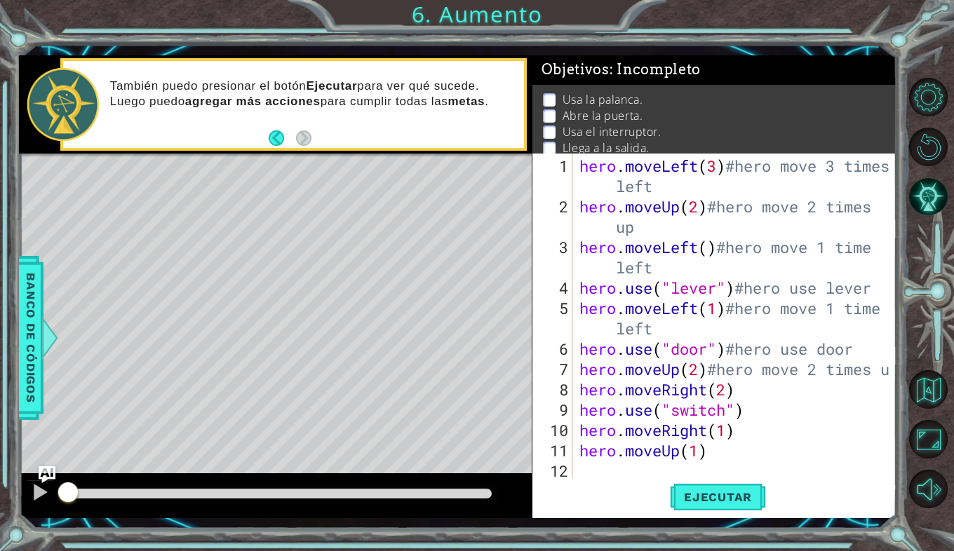
scroll to position [0, 14]
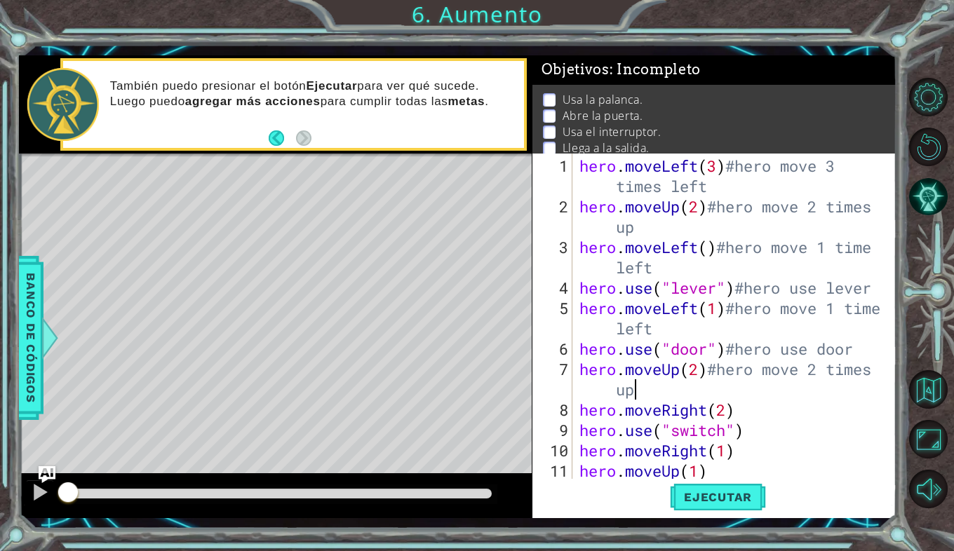
click at [780, 407] on div "hero . moveLeft ( 3 ) #hero move 3 times left hero . moveUp ( 2 ) #hero move 2 …" at bounding box center [734, 349] width 314 height 386
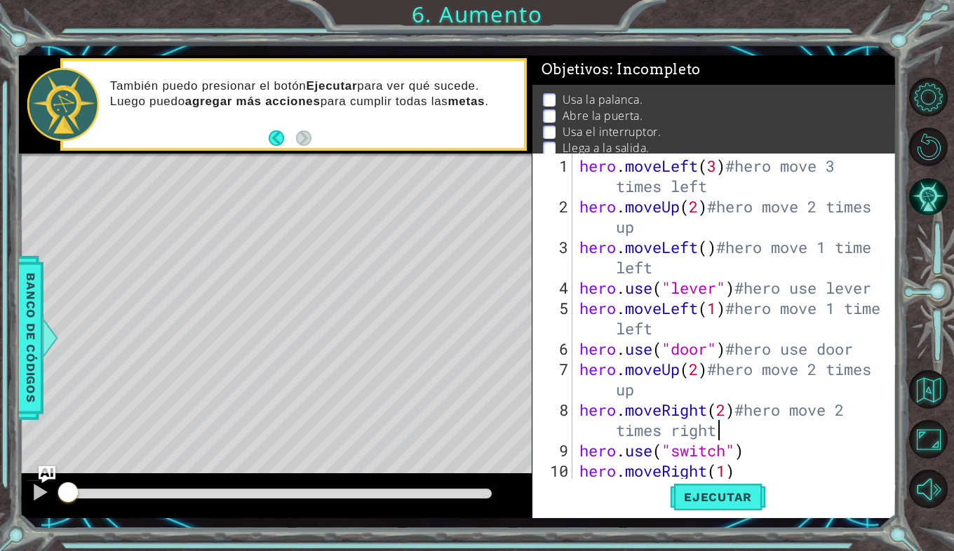
scroll to position [0, 16]
click at [786, 453] on div "hero . moveLeft ( 3 ) #hero move 3 times left hero . moveUp ( 2 ) #hero move 2 …" at bounding box center [734, 349] width 314 height 386
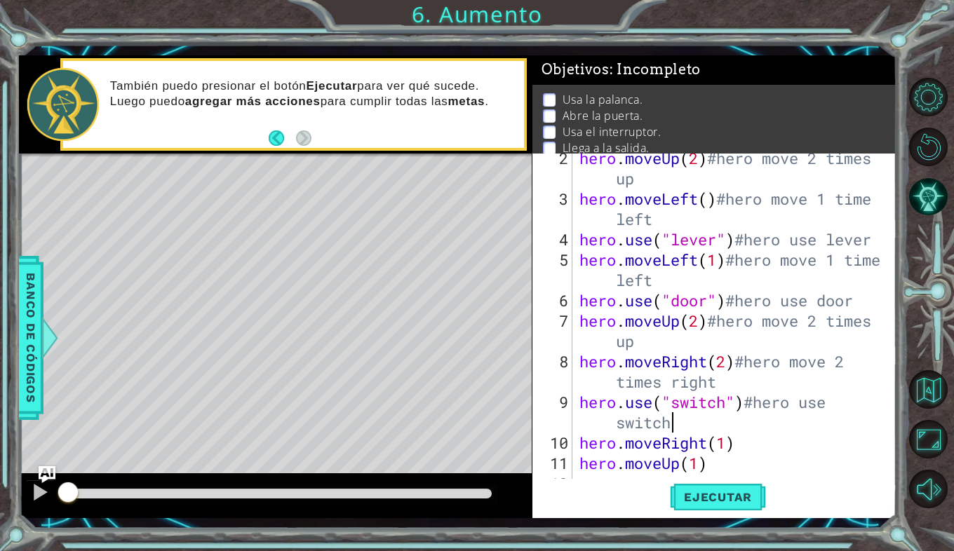
scroll to position [54, 0]
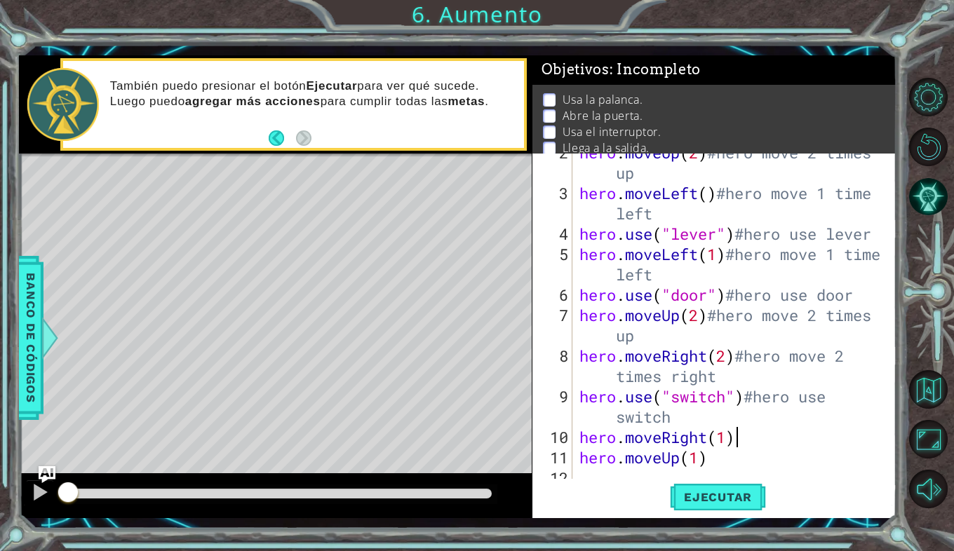
click at [766, 439] on div "hero . moveUp ( 2 ) #hero move 2 times up hero . moveLeft ( ) #hero move 1 time…" at bounding box center [734, 335] width 314 height 386
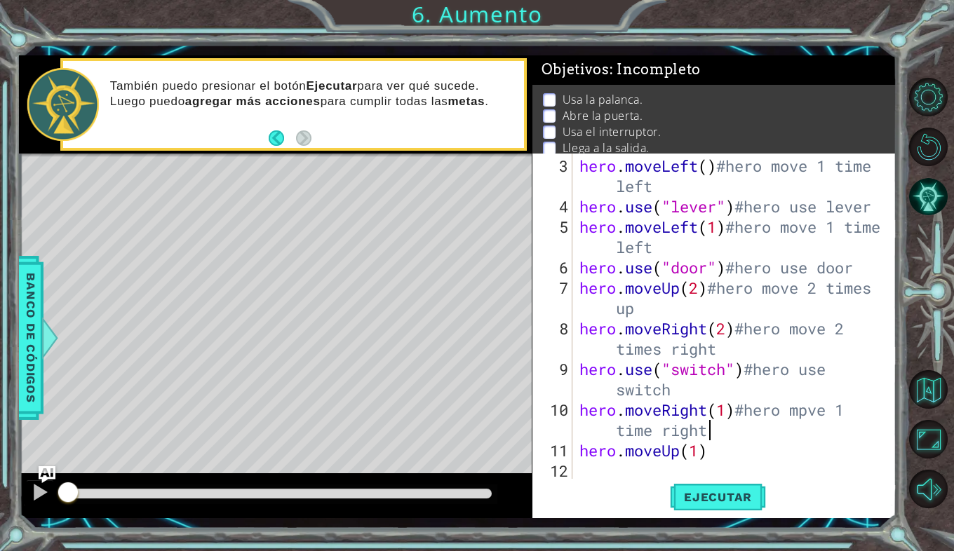
scroll to position [81, 0]
click at [737, 443] on div "hero . moveLeft ( ) #hero move 1 time left hero . use ( "lever" ) #hero use lev…" at bounding box center [734, 349] width 314 height 386
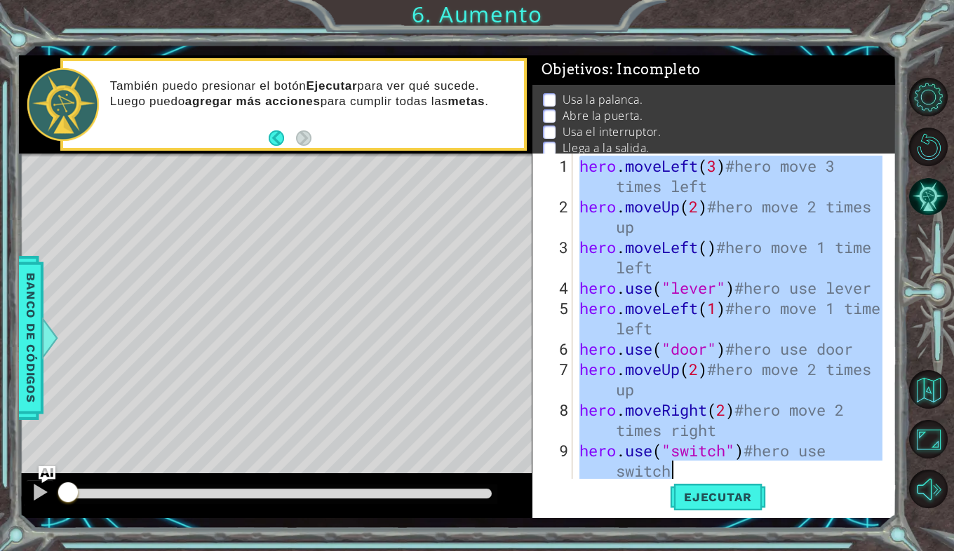
scroll to position [102, 0]
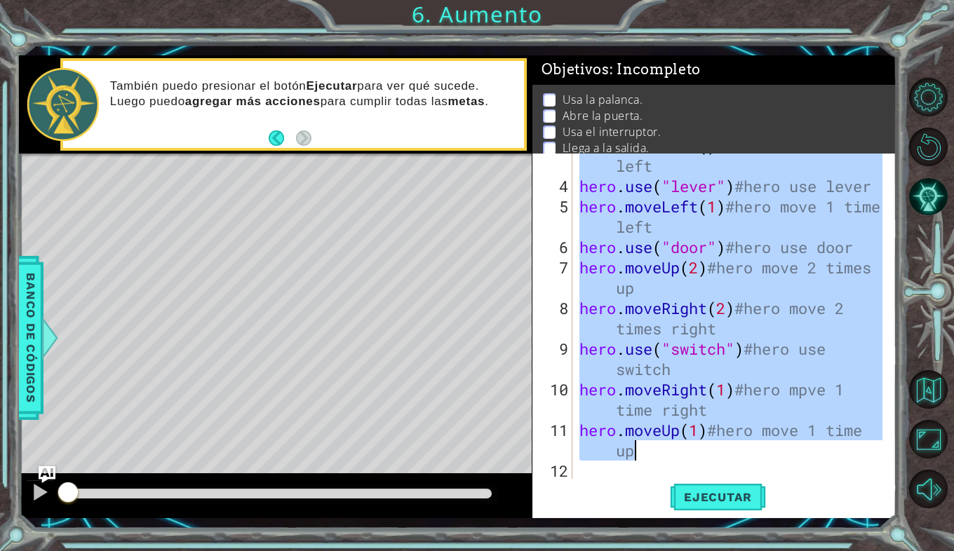
drag, startPoint x: 577, startPoint y: 161, endPoint x: 754, endPoint y: 453, distance: 341.8
click at [754, 453] on div "hero . moveLeft ( ) #hero move 1 time left hero . use ( "lever" ) #hero use lev…" at bounding box center [734, 328] width 314 height 386
click at [809, 395] on div "hero . moveLeft ( ) #hero move 1 time left hero . use ( "lever" ) #hero use lev…" at bounding box center [730, 316] width 307 height 325
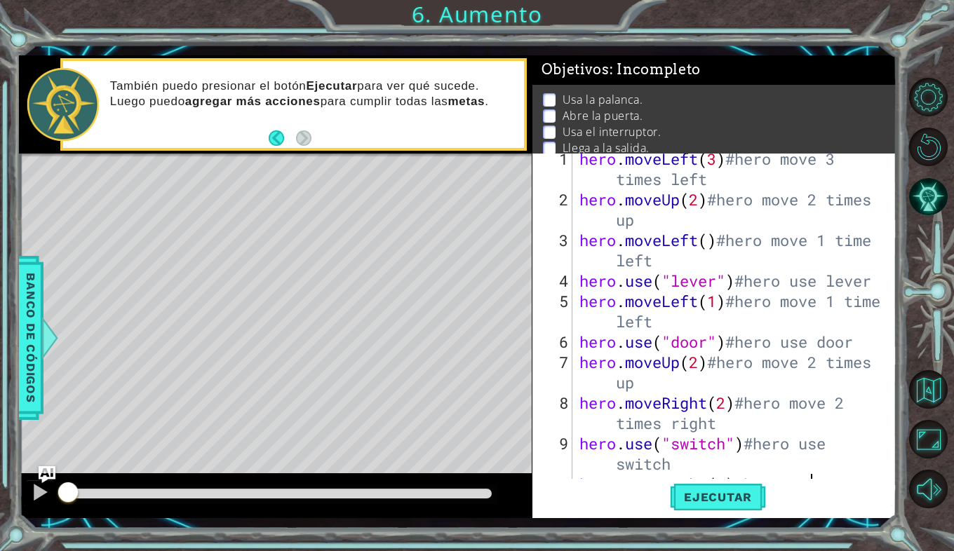
scroll to position [4, 0]
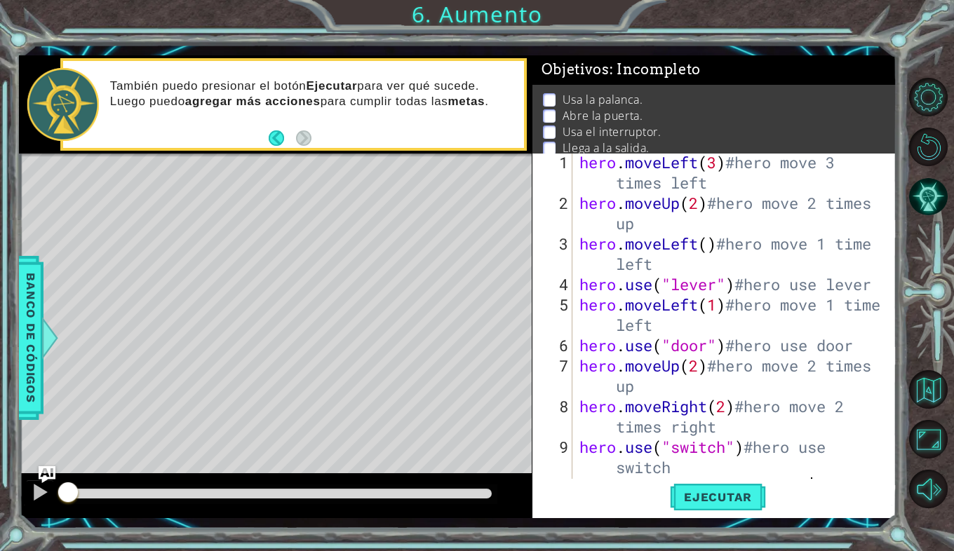
type textarea "hero.moveRight(1)#hero move 1 time right"
